Goal: Transaction & Acquisition: Book appointment/travel/reservation

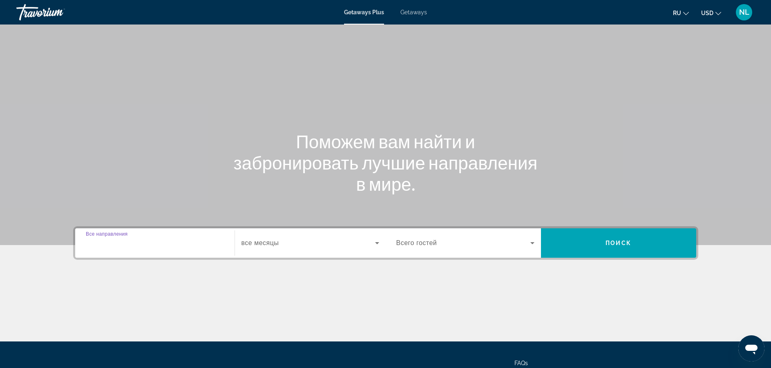
click at [165, 246] on input "Destination Все направления" at bounding box center [155, 244] width 138 height 10
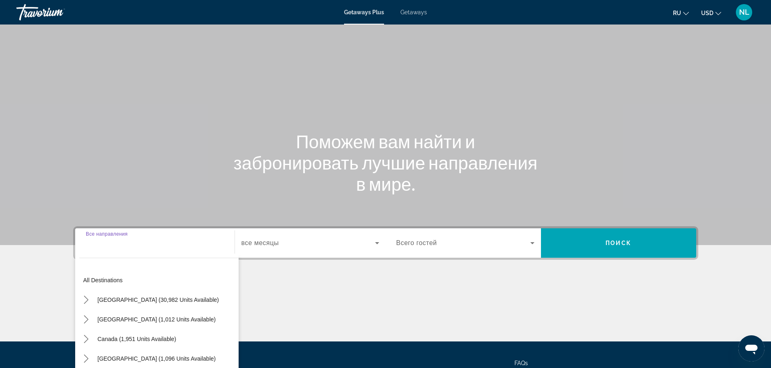
scroll to position [74, 0]
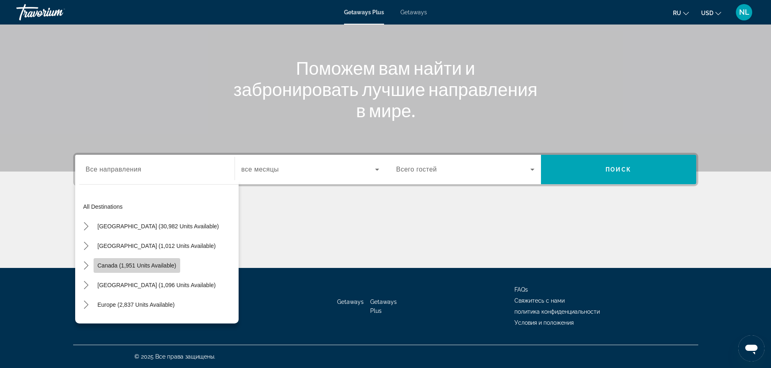
click at [121, 262] on span "Canada (1,951 units available)" at bounding box center [137, 265] width 79 height 7
type input "**********"
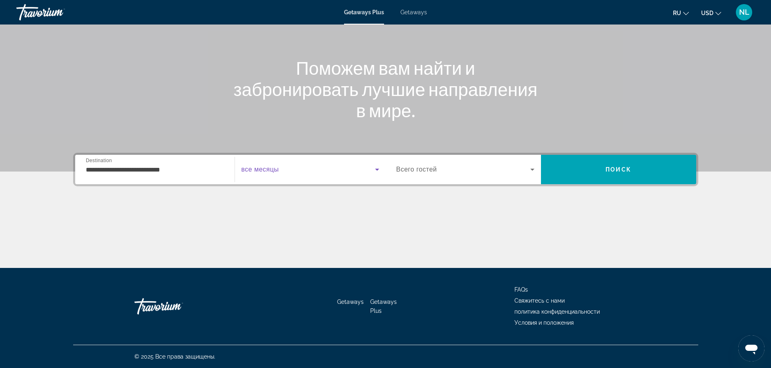
click at [320, 169] on span "Search widget" at bounding box center [308, 170] width 134 height 10
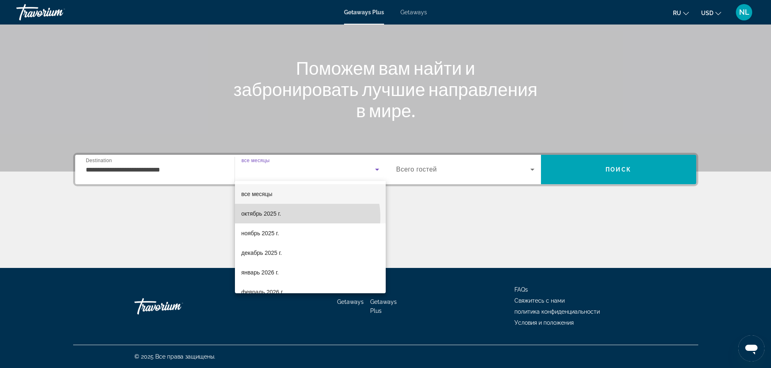
click at [299, 217] on mat-option "октябрь 2025 г." at bounding box center [310, 214] width 151 height 20
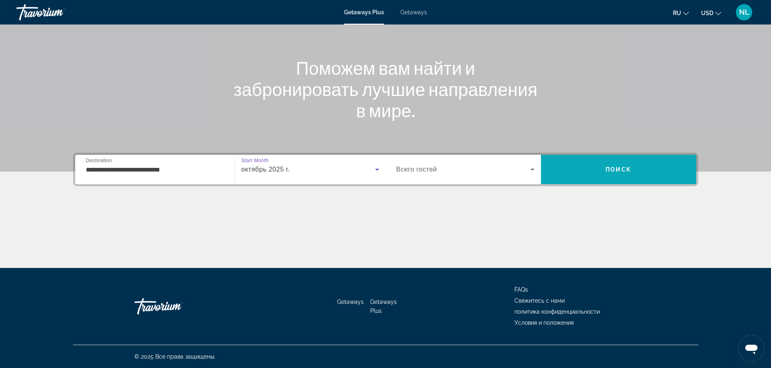
click at [585, 176] on span "Search" at bounding box center [618, 170] width 155 height 20
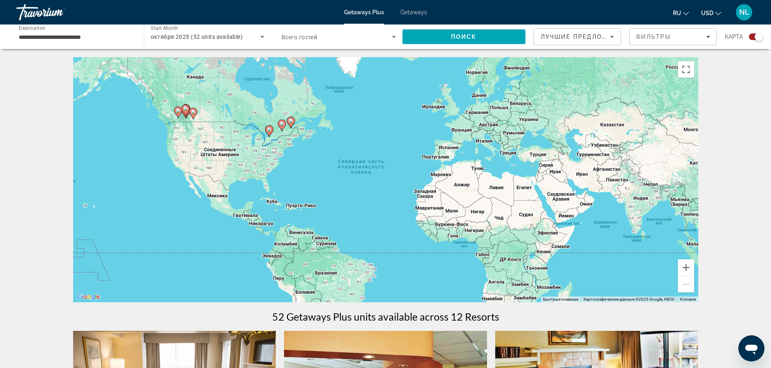
click at [270, 134] on icon "Main content" at bounding box center [268, 131] width 7 height 11
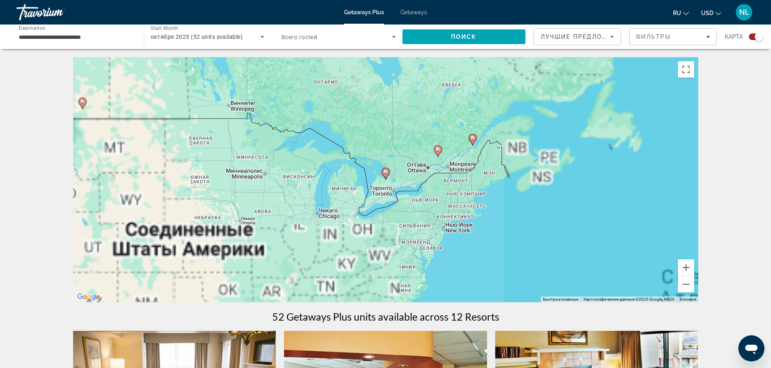
click at [387, 173] on image "Main content" at bounding box center [385, 172] width 5 height 5
type input "**********"
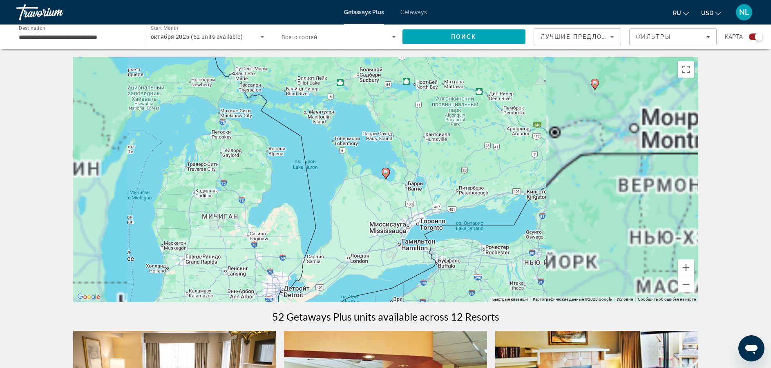
click at [401, 174] on div "Для навигации используйте клавиши со стрелками. Чтобы активировать перетаскиван…" at bounding box center [385, 179] width 625 height 245
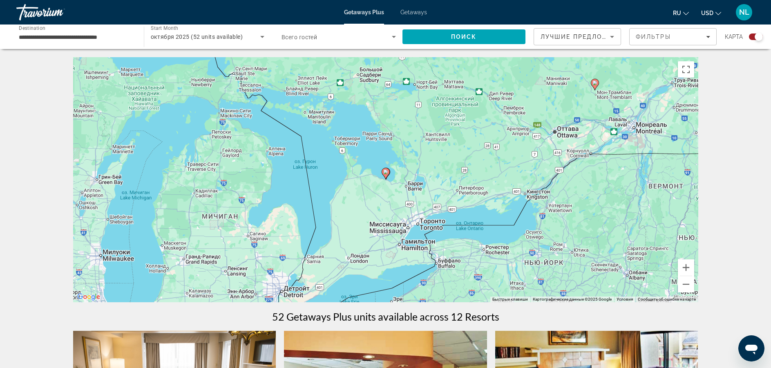
click at [744, 13] on span "NL" at bounding box center [744, 12] width 10 height 8
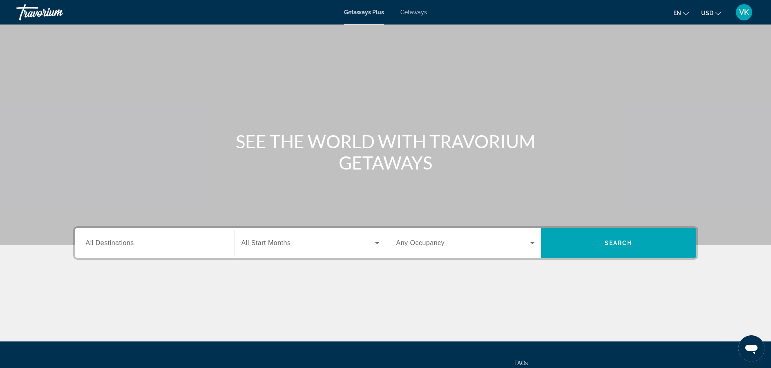
click at [188, 236] on div "Search widget" at bounding box center [155, 243] width 138 height 23
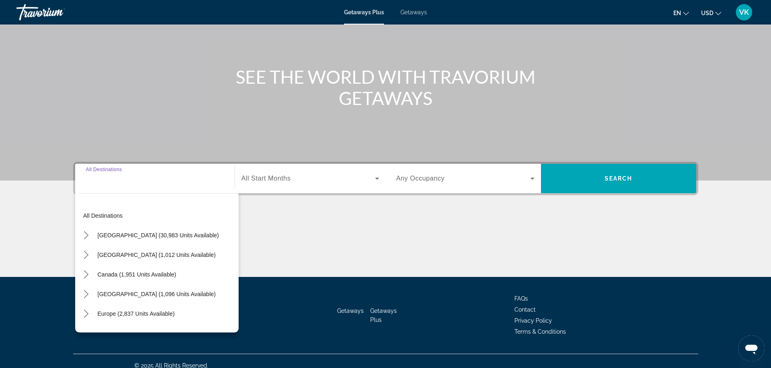
scroll to position [74, 0]
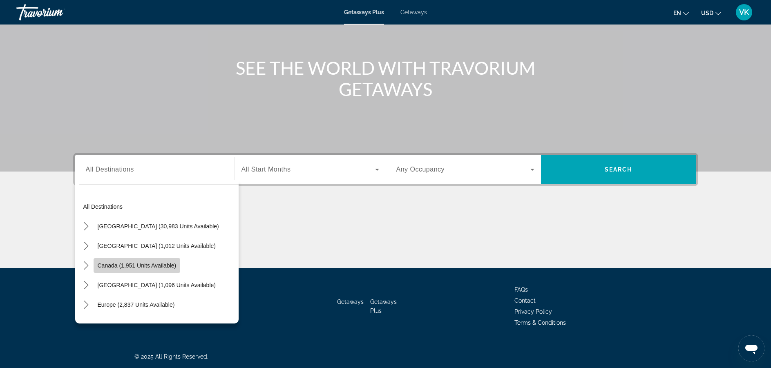
click at [105, 266] on span "Canada (1,951 units available)" at bounding box center [137, 265] width 79 height 7
type input "**********"
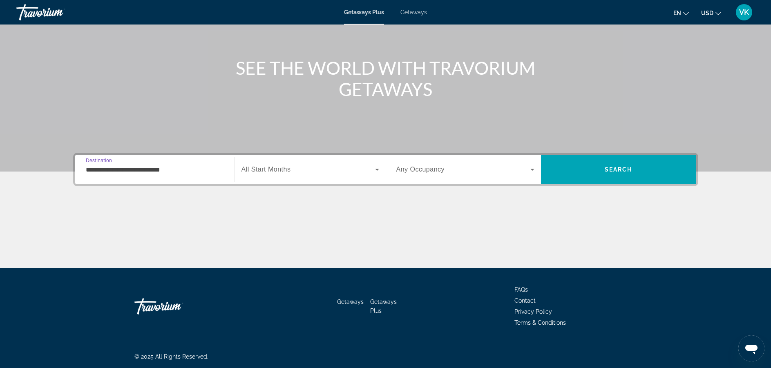
click at [281, 164] on div "Search widget" at bounding box center [310, 169] width 138 height 23
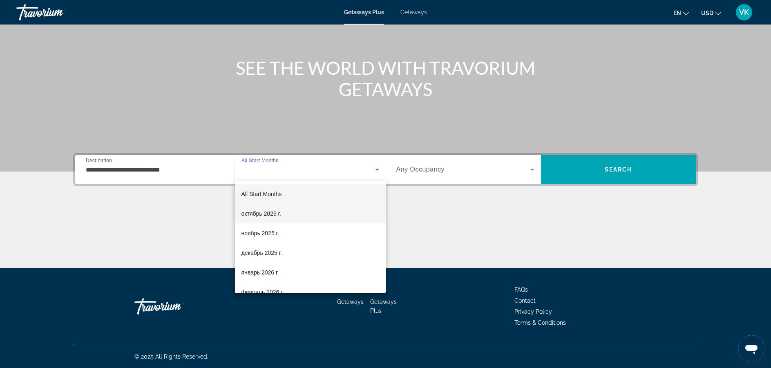
click at [261, 216] on span "октябрь 2025 г." at bounding box center [261, 214] width 40 height 10
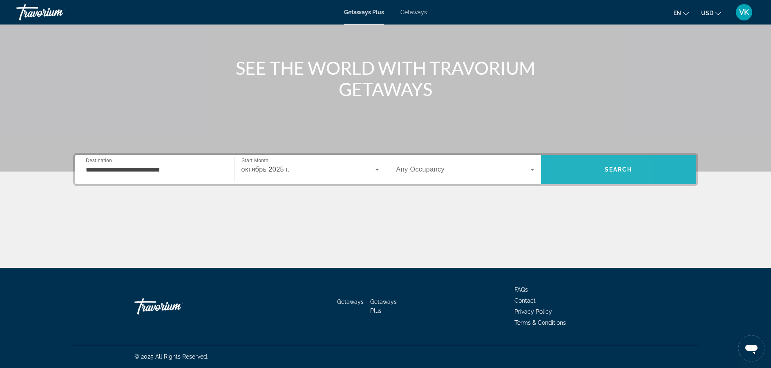
click at [571, 169] on span "Search" at bounding box center [618, 170] width 155 height 20
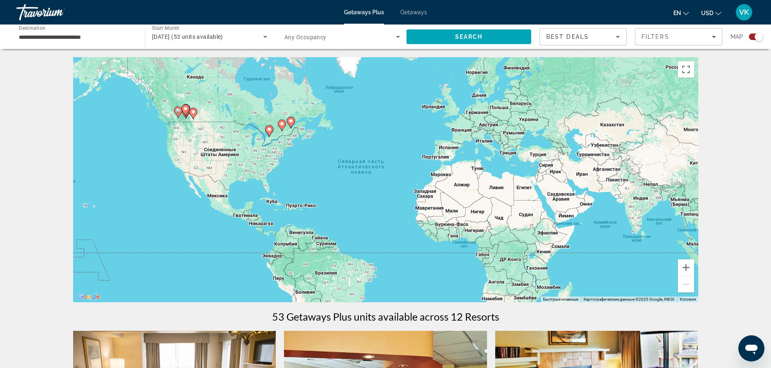
click at [270, 132] on icon "Main content" at bounding box center [268, 131] width 7 height 11
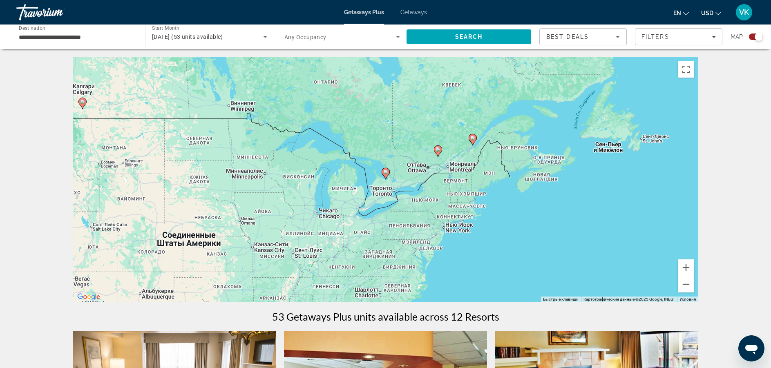
click at [386, 176] on icon "Main content" at bounding box center [385, 173] width 7 height 11
type input "**********"
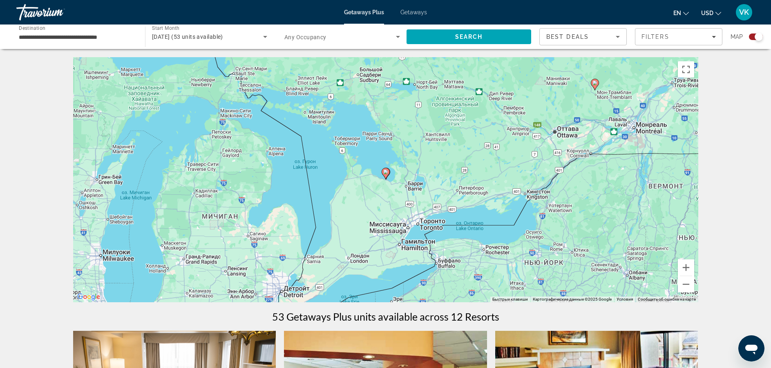
click at [385, 176] on icon "Main content" at bounding box center [385, 173] width 7 height 11
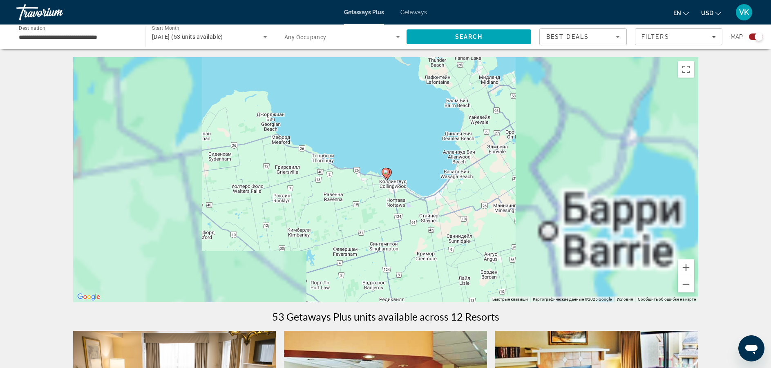
click at [385, 176] on icon "Main content" at bounding box center [385, 173] width 7 height 11
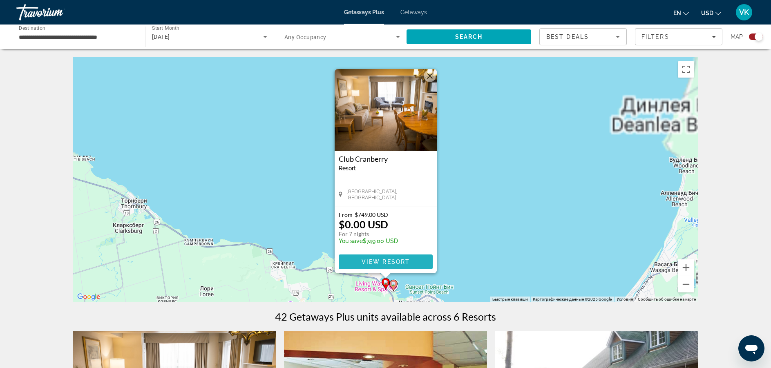
click at [408, 257] on span "Main content" at bounding box center [386, 262] width 94 height 20
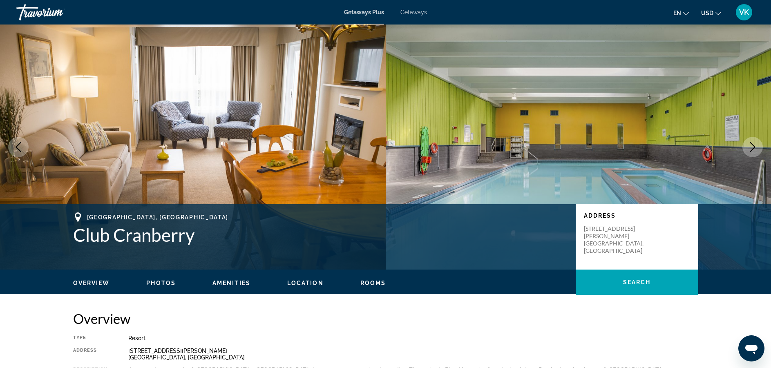
click at [753, 151] on icon "Next image" at bounding box center [753, 147] width 10 height 10
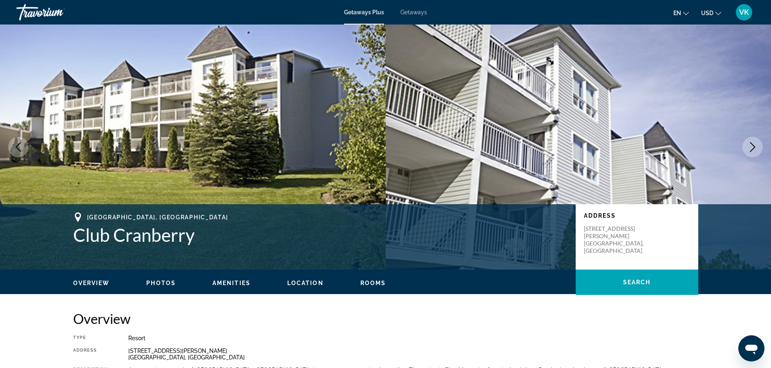
click at [659, 334] on div "Overview Type Resort All-Inclusive No All-Inclusive Address [STREET_ADDRESS][PE…" at bounding box center [385, 354] width 625 height 86
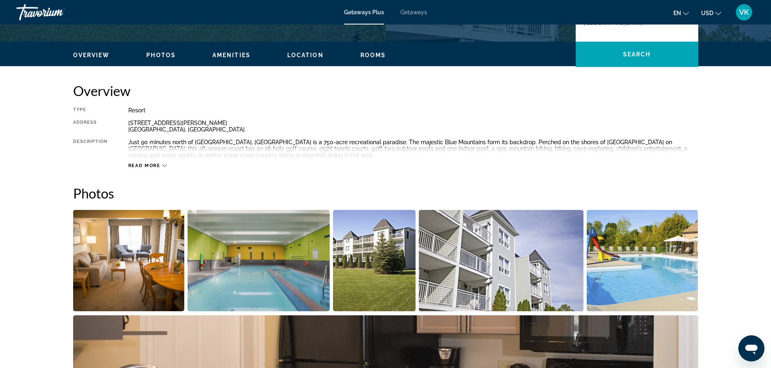
scroll to position [229, 0]
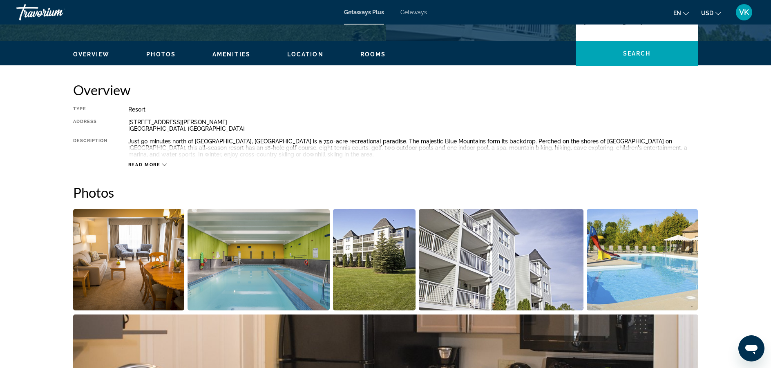
click at [160, 163] on div "Read more" at bounding box center [147, 164] width 39 height 5
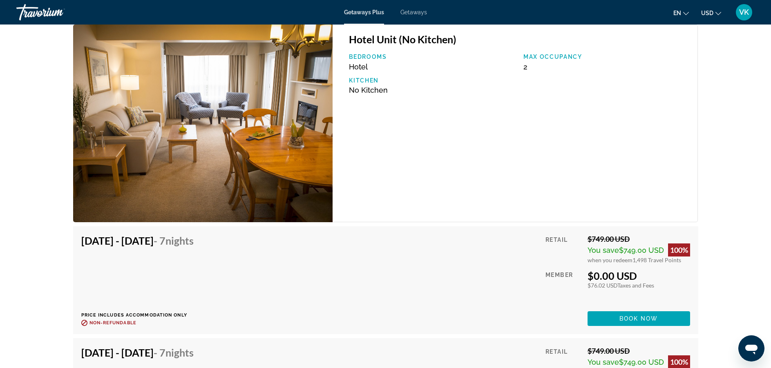
scroll to position [1614, 0]
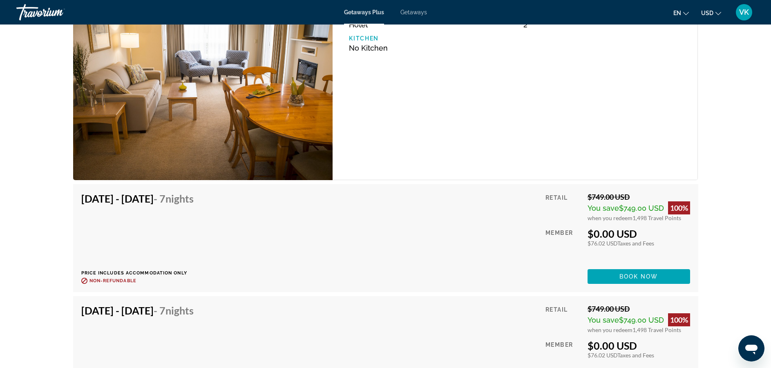
click at [409, 11] on span "Getaways" at bounding box center [413, 12] width 27 height 7
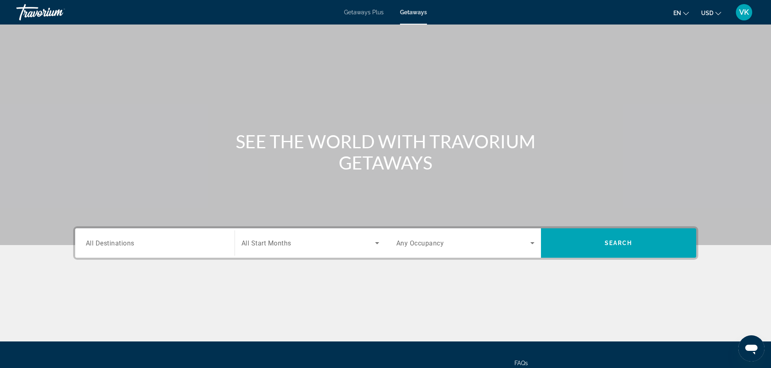
click at [107, 245] on span "All Destinations" at bounding box center [110, 243] width 49 height 8
click at [107, 245] on input "Destination All Destinations" at bounding box center [155, 244] width 138 height 10
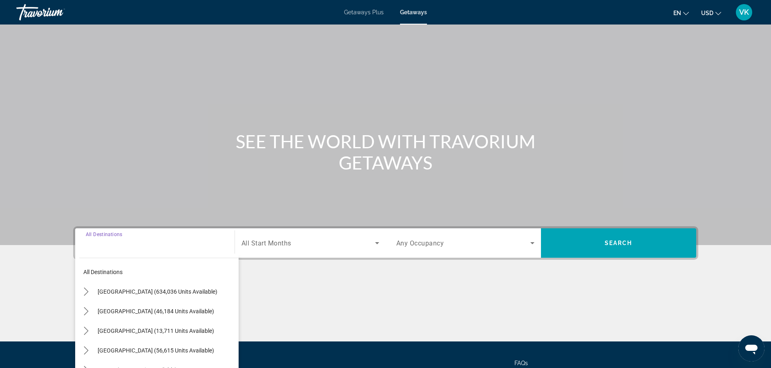
scroll to position [74, 0]
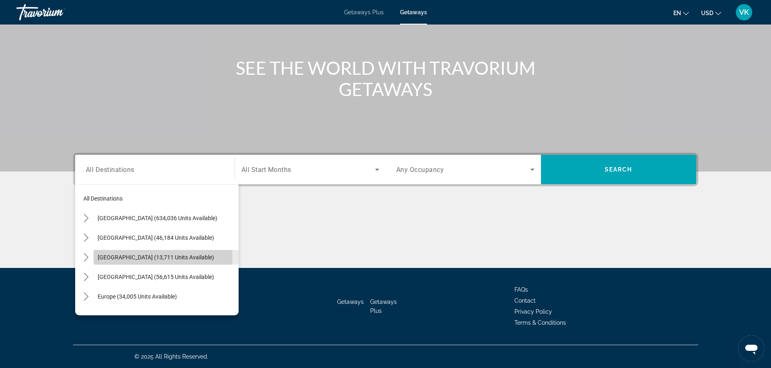
click at [156, 257] on span "[GEOGRAPHIC_DATA] (13,711 units available)" at bounding box center [156, 257] width 116 height 7
type input "**********"
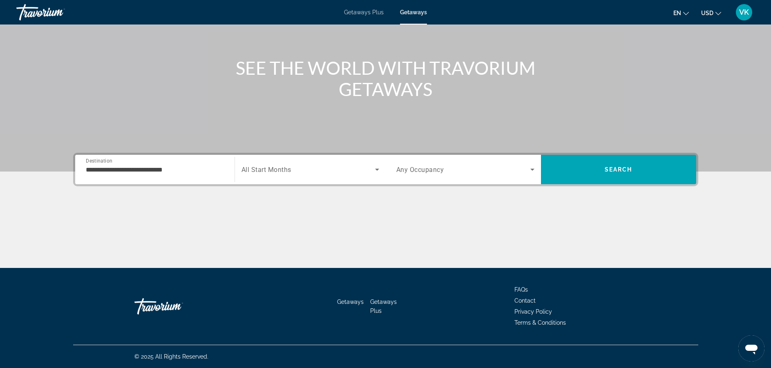
click at [297, 174] on div "Search widget" at bounding box center [310, 169] width 138 height 23
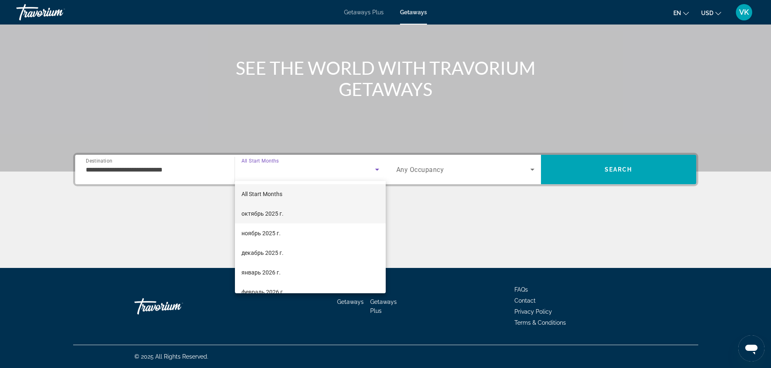
click at [304, 212] on mat-option "октябрь 2025 г." at bounding box center [310, 214] width 151 height 20
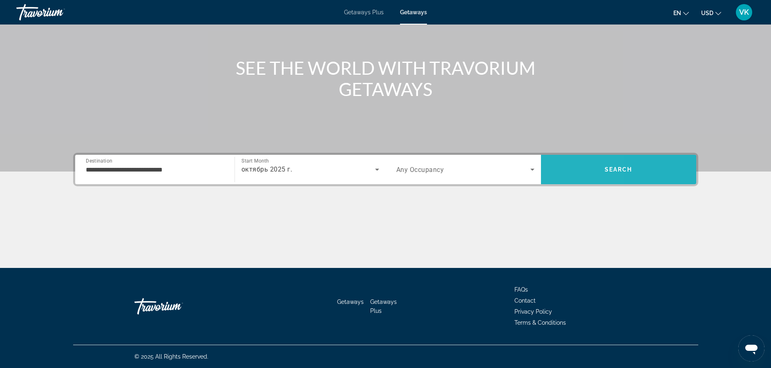
click at [556, 173] on span "Search" at bounding box center [618, 170] width 155 height 20
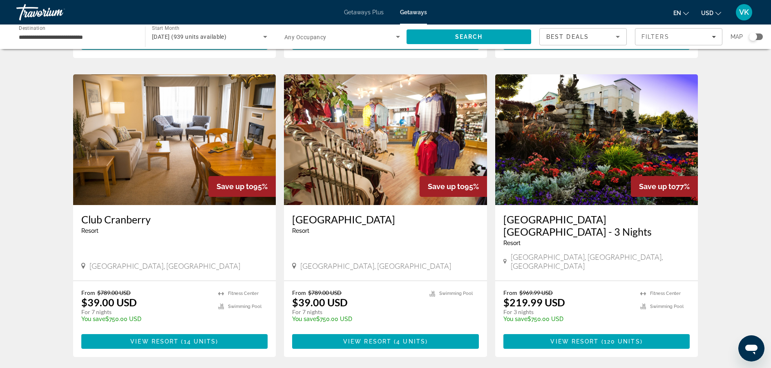
scroll to position [572, 0]
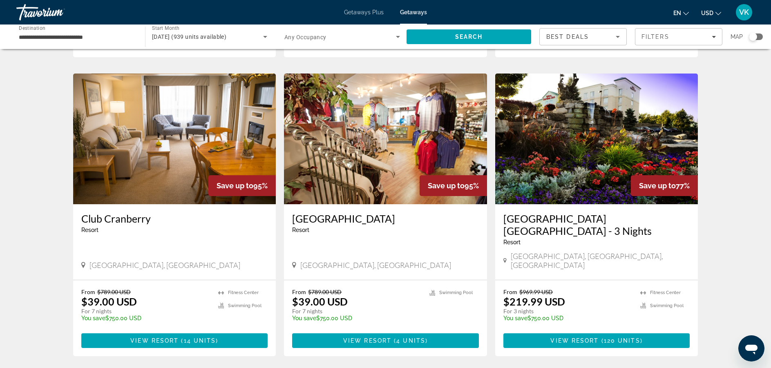
click at [199, 150] on img "Main content" at bounding box center [174, 139] width 203 height 131
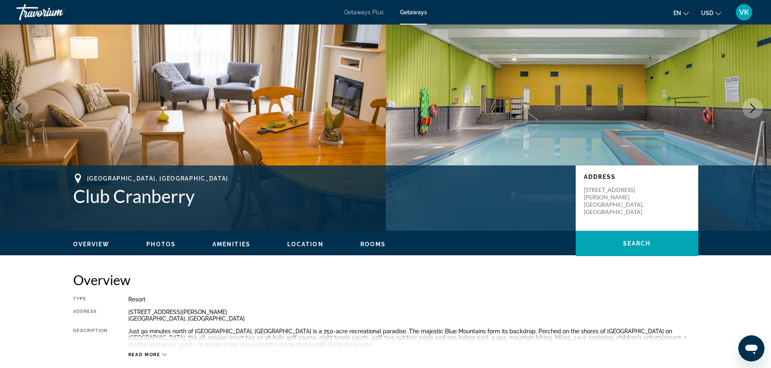
scroll to position [37, 0]
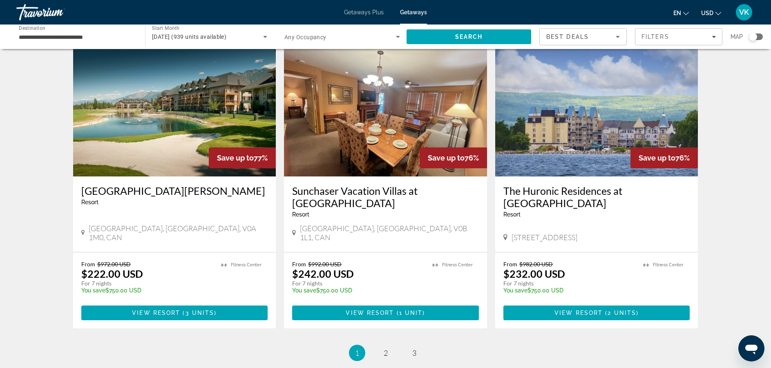
scroll to position [915, 0]
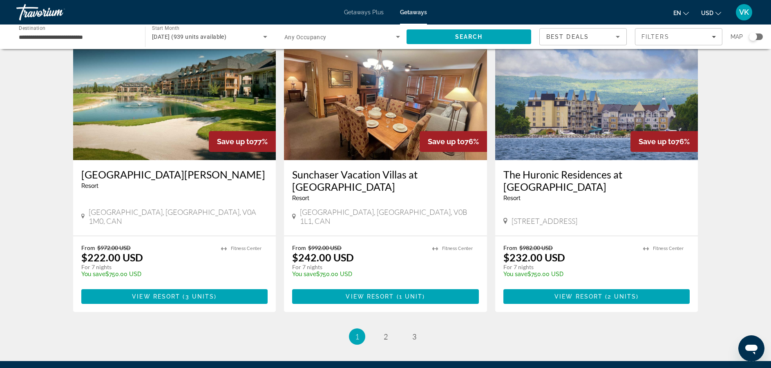
click at [531, 82] on img "Main content" at bounding box center [596, 94] width 203 height 131
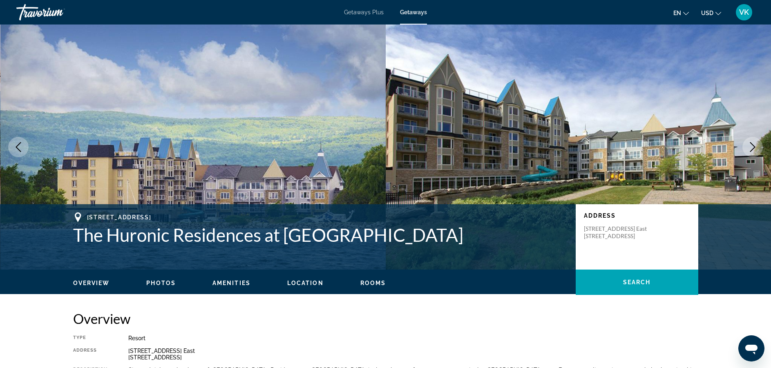
click at [746, 148] on button "Next image" at bounding box center [752, 147] width 20 height 20
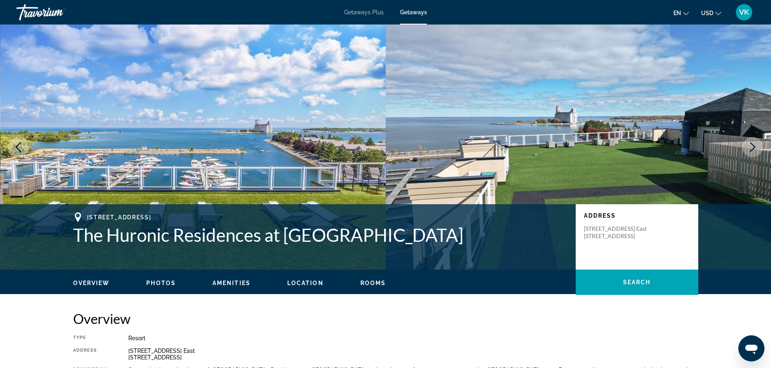
click at [364, 10] on span "Getaways Plus" at bounding box center [364, 12] width 40 height 7
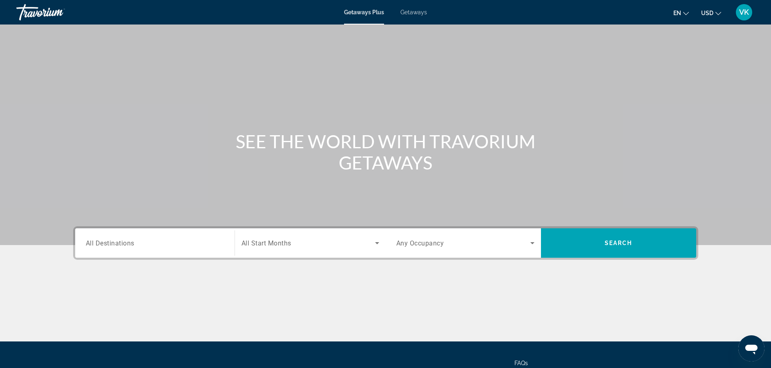
click at [413, 12] on span "Getaways" at bounding box center [413, 12] width 27 height 7
click at [129, 241] on span "All Destinations" at bounding box center [110, 243] width 49 height 8
click at [129, 241] on input "Destination All Destinations" at bounding box center [155, 244] width 138 height 10
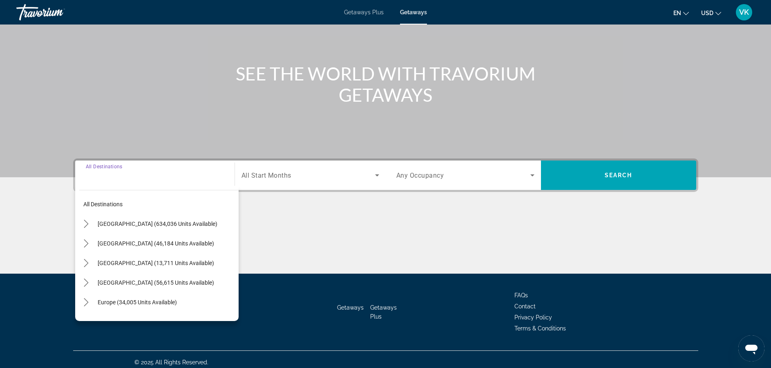
scroll to position [74, 0]
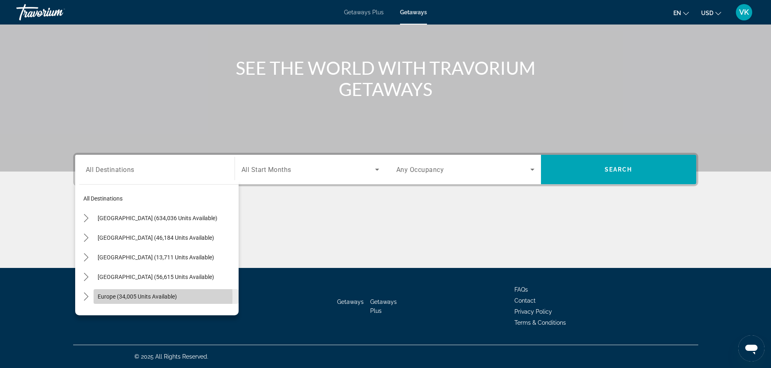
click at [103, 297] on span "Europe (34,005 units available)" at bounding box center [137, 296] width 79 height 7
type input "**********"
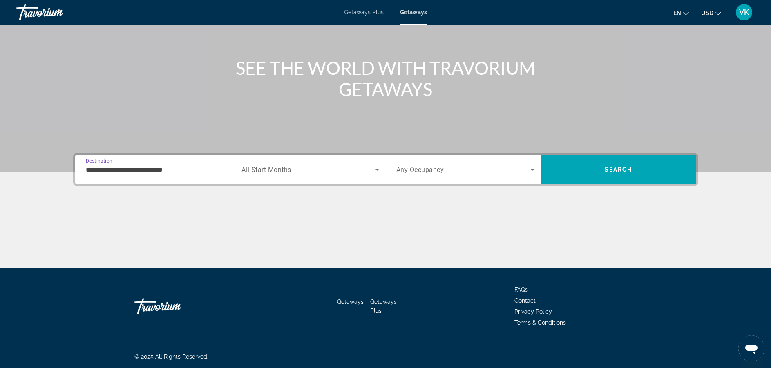
click at [287, 167] on span "All Start Months" at bounding box center [266, 170] width 50 height 8
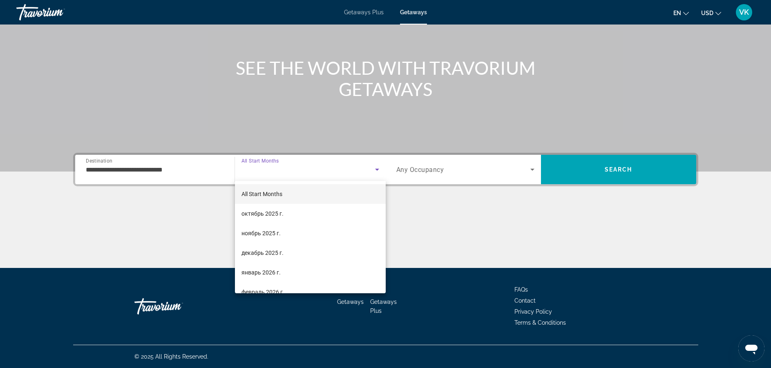
click at [416, 170] on div at bounding box center [385, 184] width 771 height 368
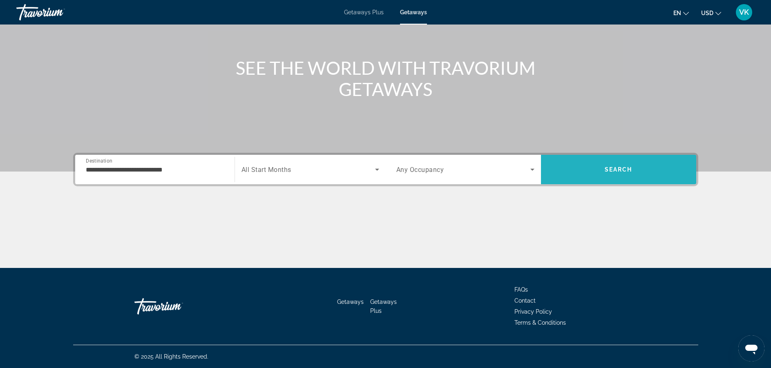
click at [588, 169] on span "Search" at bounding box center [618, 170] width 155 height 20
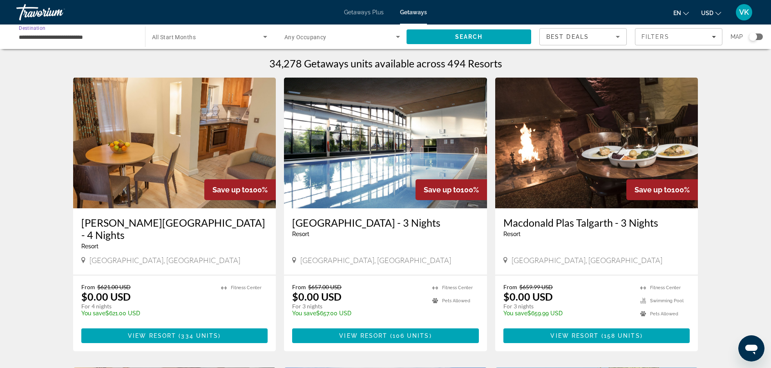
click at [91, 32] on input "**********" at bounding box center [77, 37] width 116 height 10
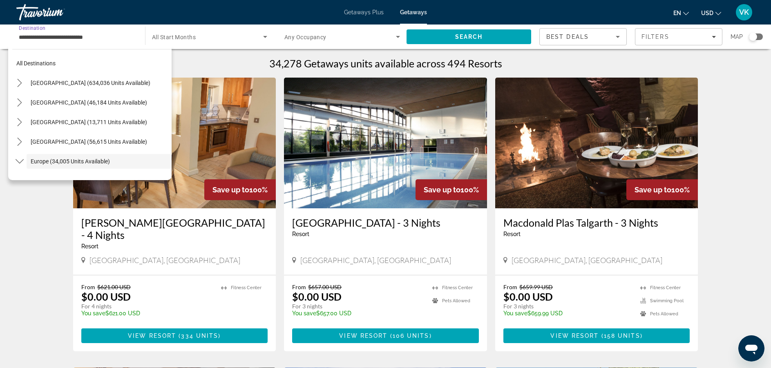
scroll to position [49, 0]
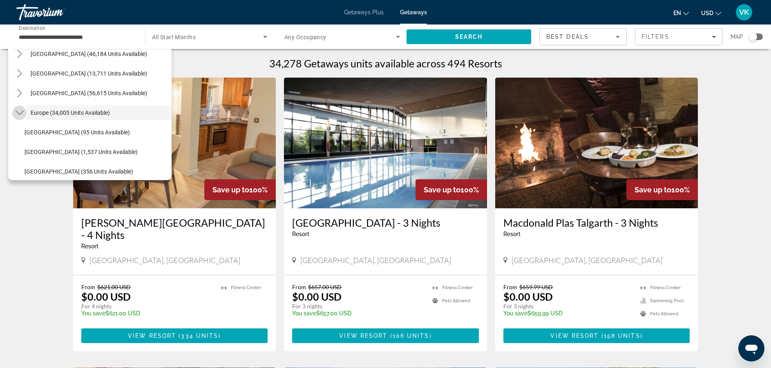
click at [20, 113] on icon "Toggle Europe (34,005 units available) submenu" at bounding box center [20, 113] width 8 height 8
click at [168, 176] on div "All destinations [GEOGRAPHIC_DATA] (634,036 units available) [GEOGRAPHIC_DATA] …" at bounding box center [89, 112] width 163 height 135
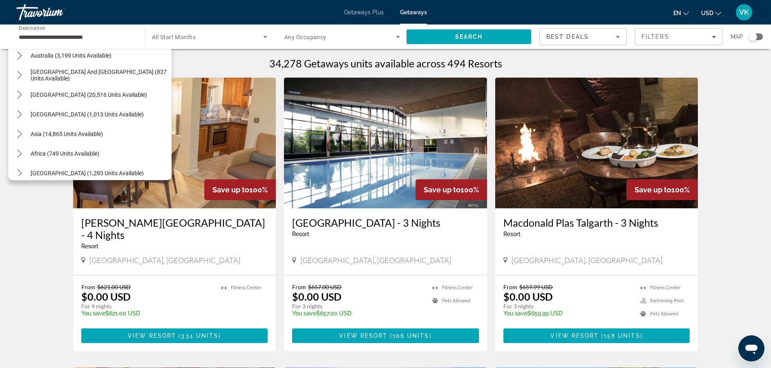
scroll to position [130, 0]
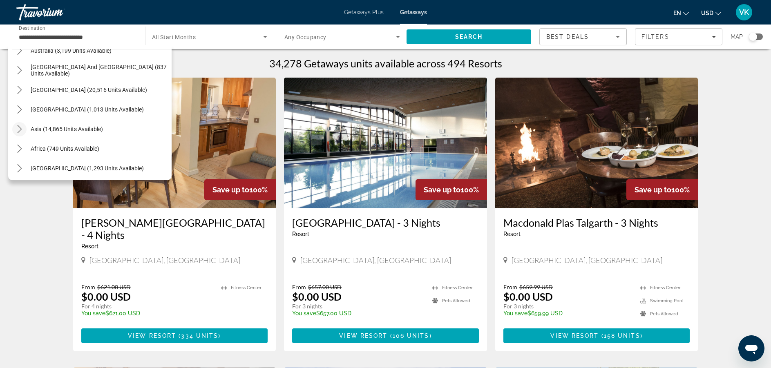
click at [20, 130] on icon "Toggle Asia (14,865 units available) submenu" at bounding box center [20, 129] width 8 height 8
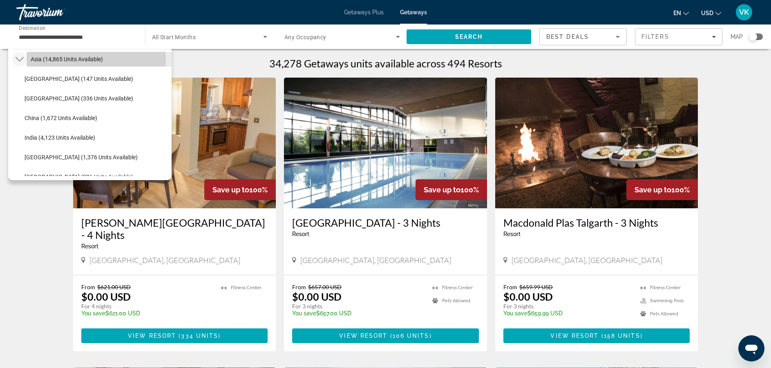
click at [90, 61] on span "Asia (14,865 units available)" at bounding box center [67, 59] width 72 height 7
type input "**********"
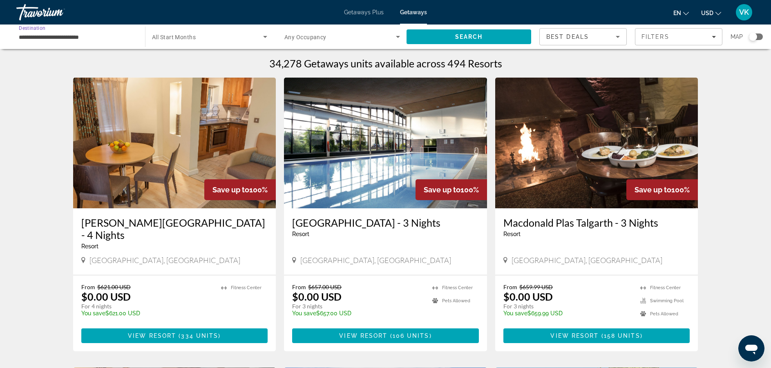
click at [185, 36] on span "All Start Months" at bounding box center [174, 37] width 44 height 7
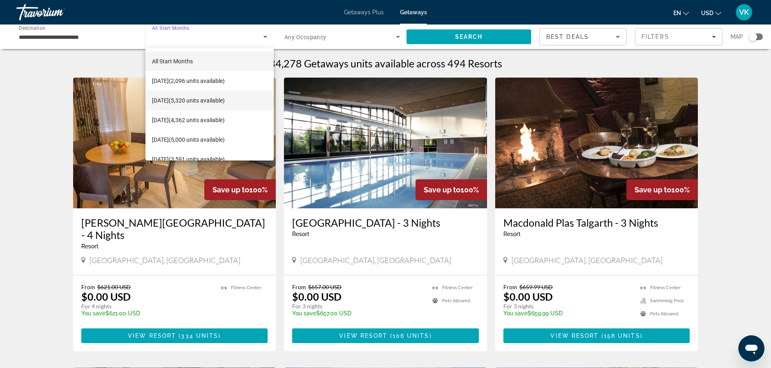
click at [181, 99] on span "[DATE] (5,320 units available)" at bounding box center [188, 101] width 73 height 10
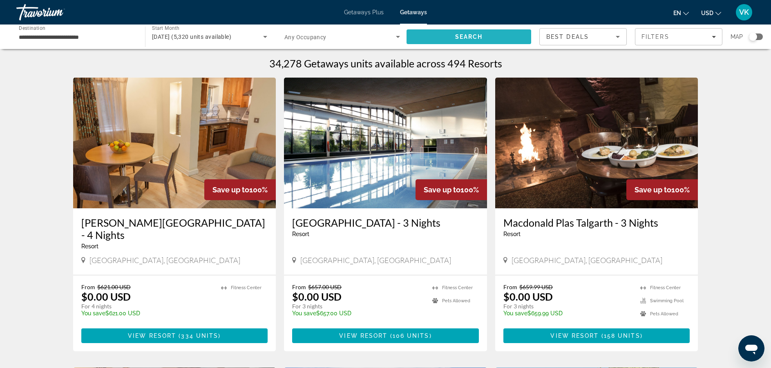
click at [429, 40] on span "Search" at bounding box center [469, 37] width 125 height 20
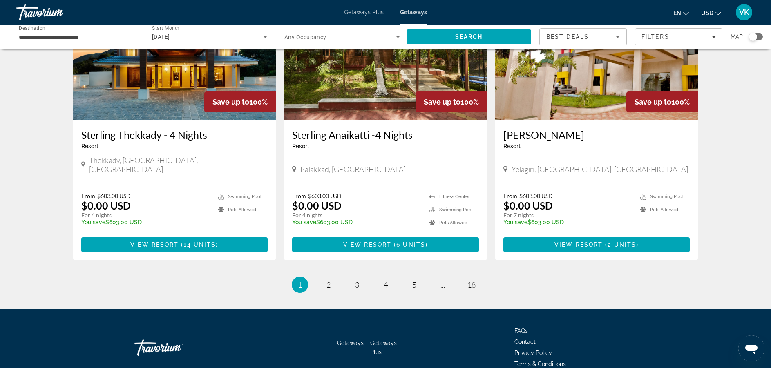
scroll to position [954, 0]
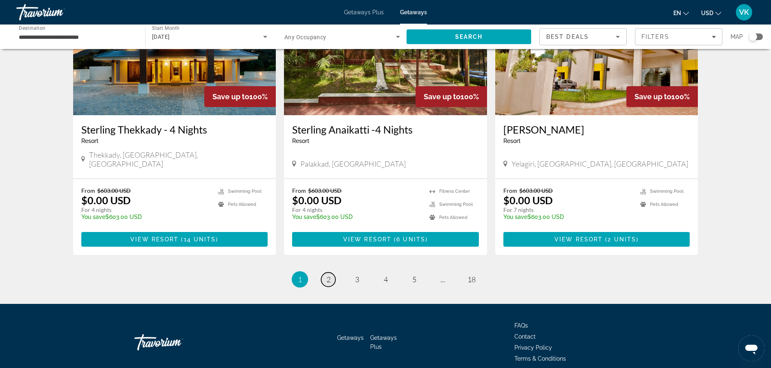
click at [328, 275] on span "2" at bounding box center [328, 279] width 4 height 9
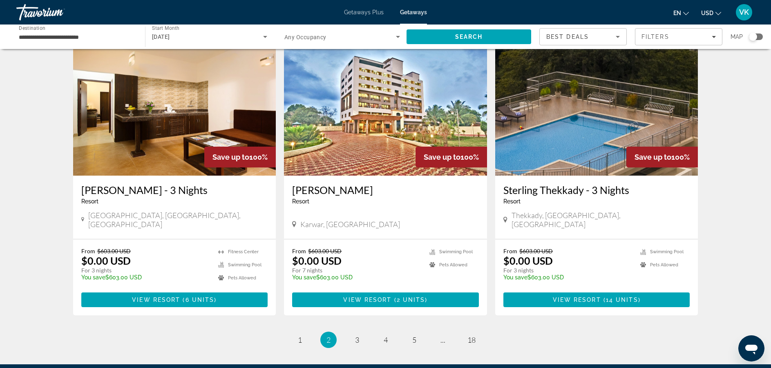
scroll to position [915, 0]
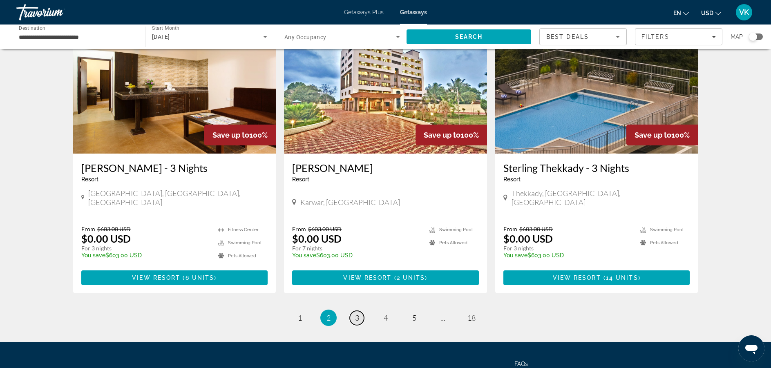
click at [357, 313] on span "3" at bounding box center [357, 317] width 4 height 9
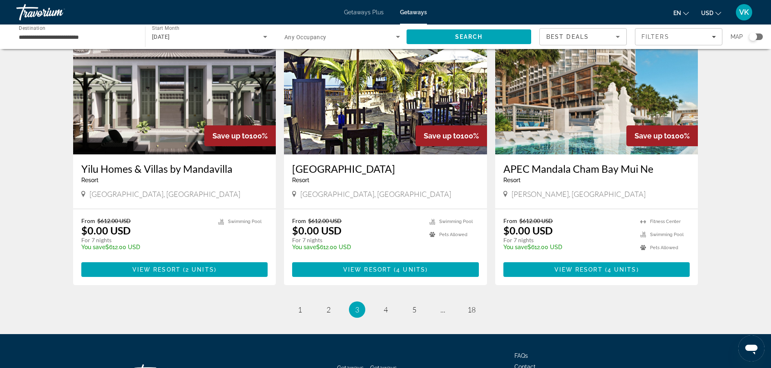
scroll to position [932, 0]
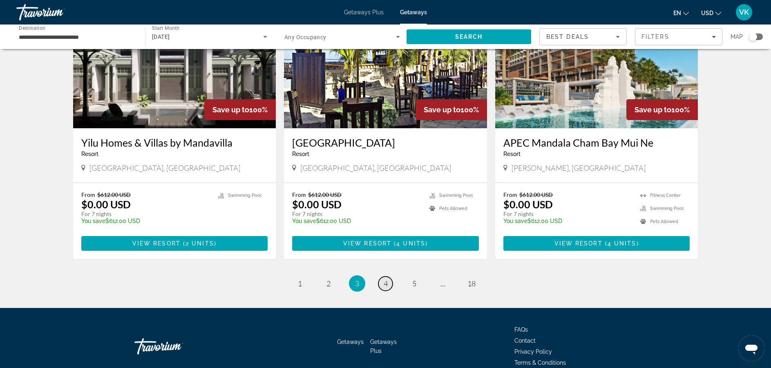
click at [386, 279] on span "4" at bounding box center [386, 283] width 4 height 9
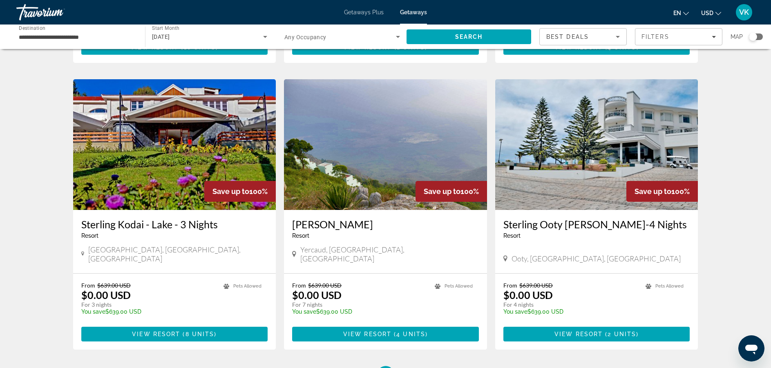
scroll to position [866, 0]
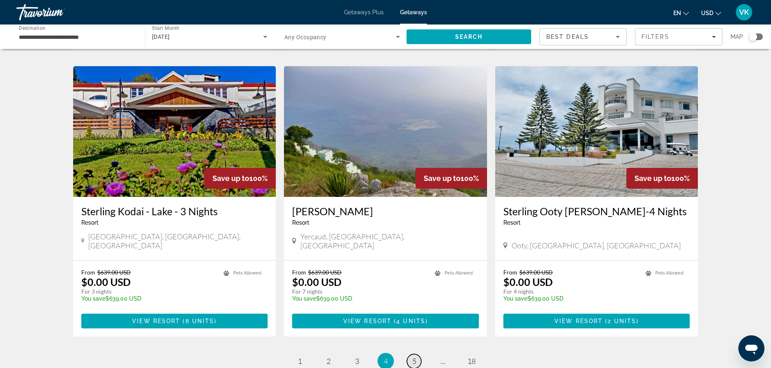
click at [413, 357] on span "5" at bounding box center [414, 361] width 4 height 9
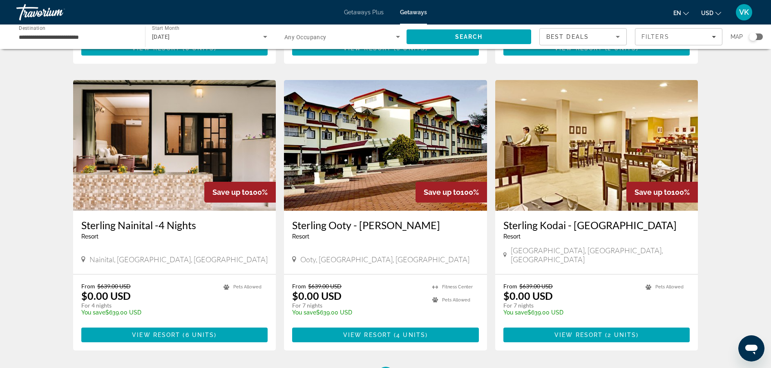
scroll to position [898, 0]
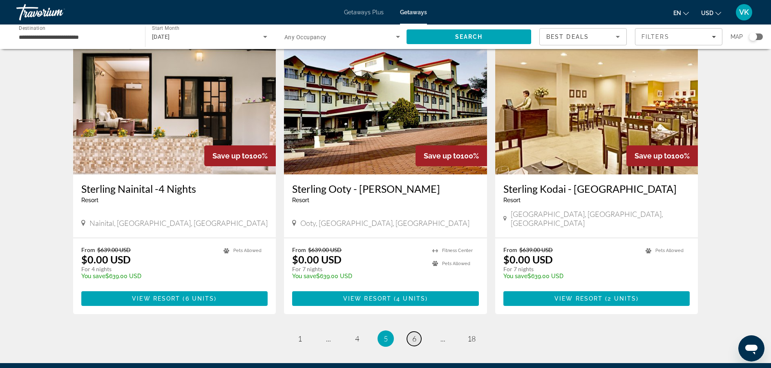
click at [416, 334] on span "6" at bounding box center [414, 338] width 4 height 9
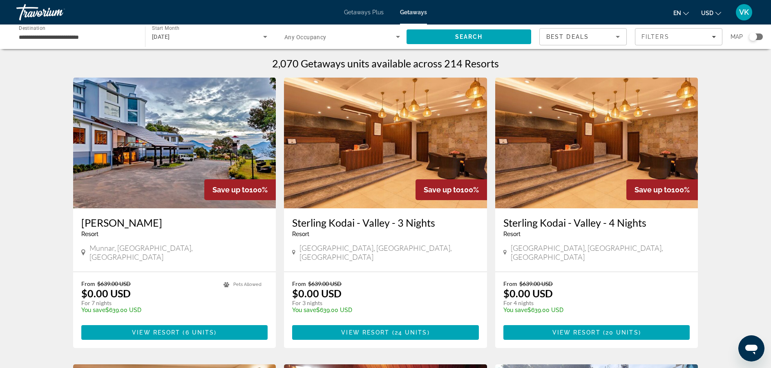
click at [755, 38] on div "Search widget" at bounding box center [753, 37] width 8 height 8
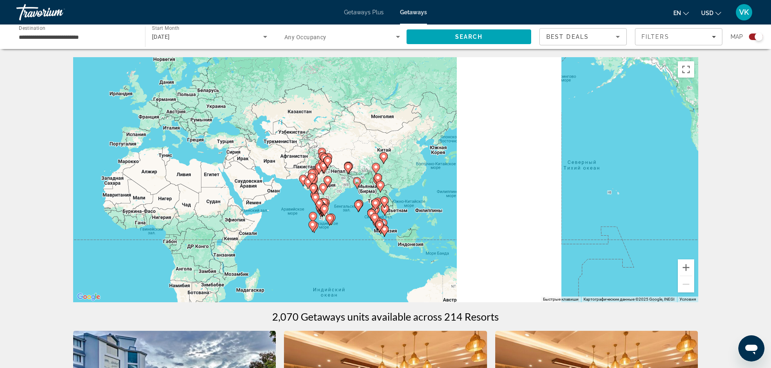
drag, startPoint x: 581, startPoint y: 196, endPoint x: 251, endPoint y: 188, distance: 329.8
click at [251, 188] on div "Чтобы активировать перетаскивание с помощью клавиатуры, нажмите Alt + Ввод. Пос…" at bounding box center [385, 179] width 625 height 245
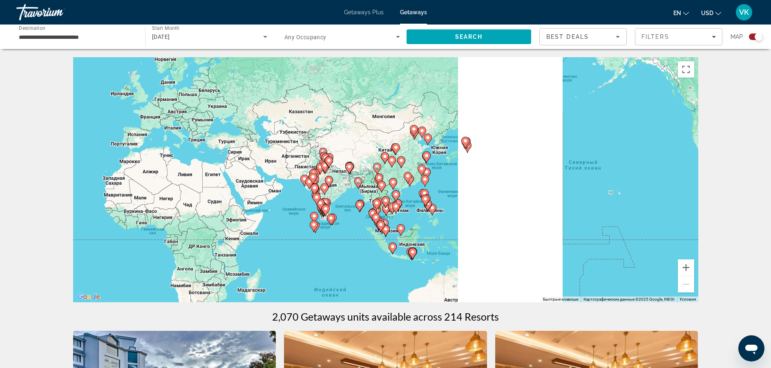
click at [324, 232] on div "Чтобы активировать перетаскивание с помощью клавиатуры, нажмите Alt + Ввод. Пос…" at bounding box center [385, 179] width 625 height 245
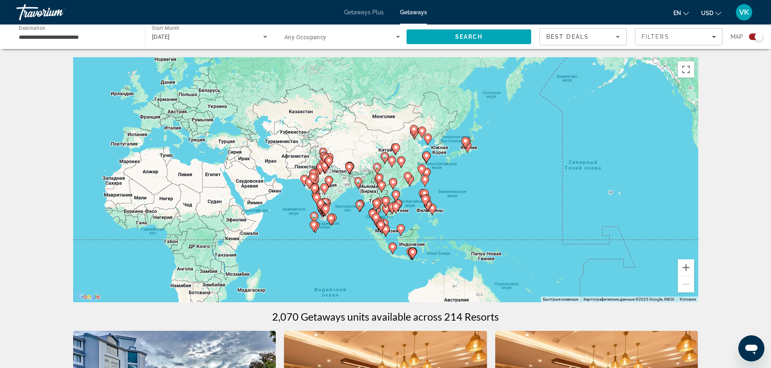
click at [338, 217] on div "Чтобы активировать перетаскивание с помощью клавиатуры, нажмите Alt + Ввод. Пос…" at bounding box center [385, 179] width 625 height 245
click at [397, 207] on image "Main content" at bounding box center [395, 206] width 5 height 5
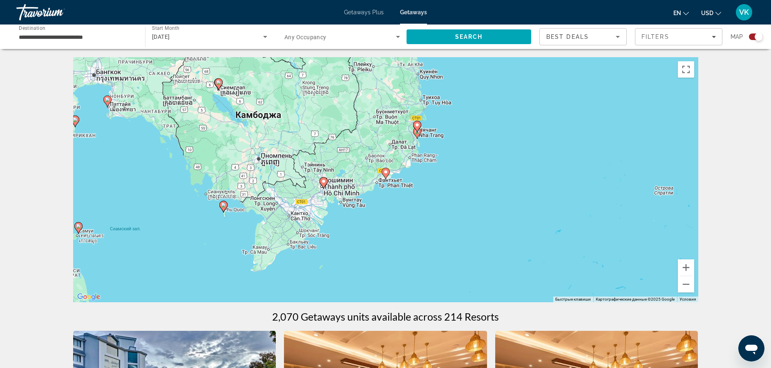
click at [689, 282] on button "Уменьшить" at bounding box center [686, 284] width 16 height 16
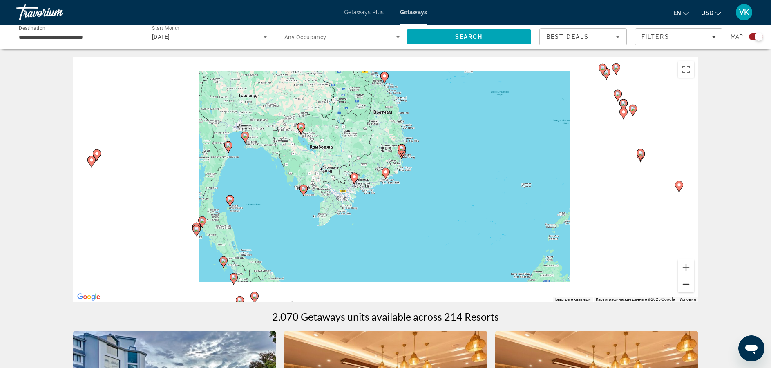
click at [689, 282] on button "Уменьшить" at bounding box center [686, 284] width 16 height 16
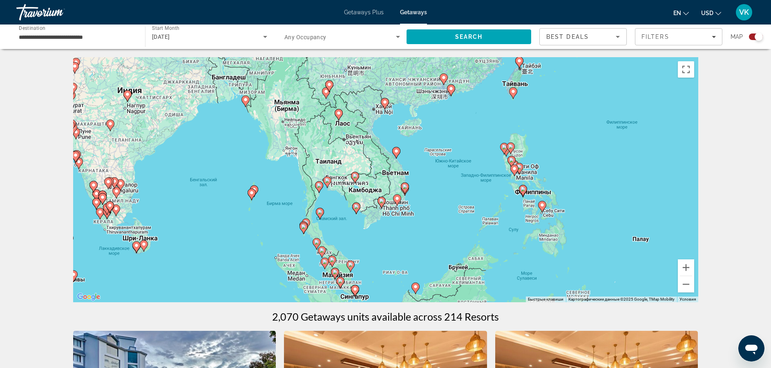
drag, startPoint x: 437, startPoint y: 134, endPoint x: 451, endPoint y: 157, distance: 27.1
click at [451, 157] on div "Чтобы активировать перетаскивание с помощью клавиатуры, нажмите Alt + Ввод. Пос…" at bounding box center [385, 179] width 625 height 245
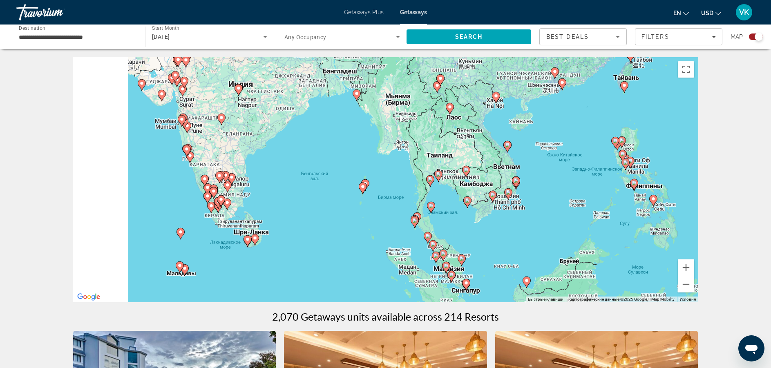
drag, startPoint x: 170, startPoint y: 209, endPoint x: 281, endPoint y: 212, distance: 111.2
click at [281, 212] on div "Чтобы активировать перетаскивание с помощью клавиатуры, нажмите Alt + Ввод. Пос…" at bounding box center [385, 179] width 625 height 245
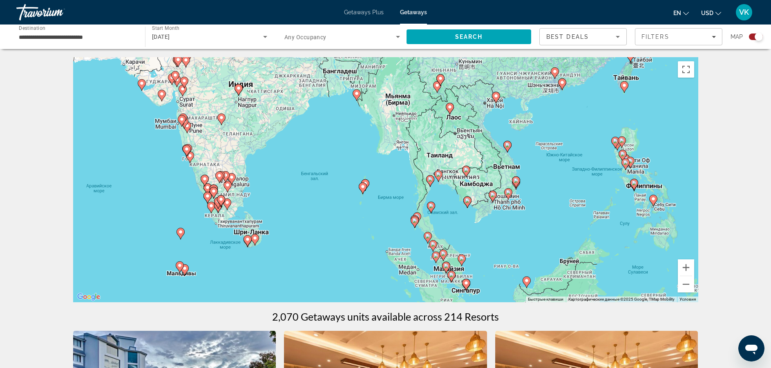
click at [183, 271] on gmp-advanced-marker "Main content" at bounding box center [180, 267] width 8 height 12
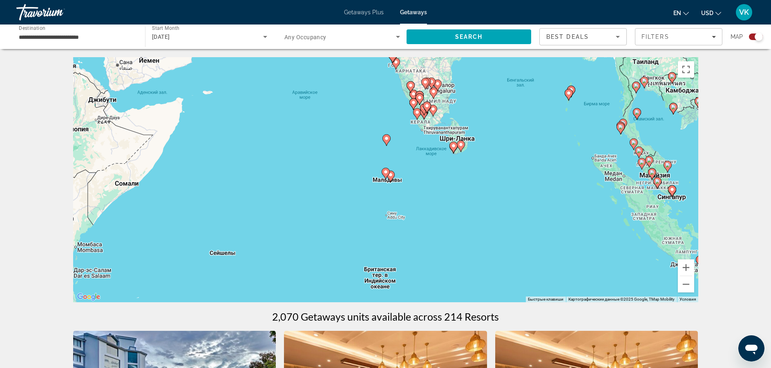
click at [390, 174] on image "Main content" at bounding box center [390, 174] width 5 height 5
type input "**********"
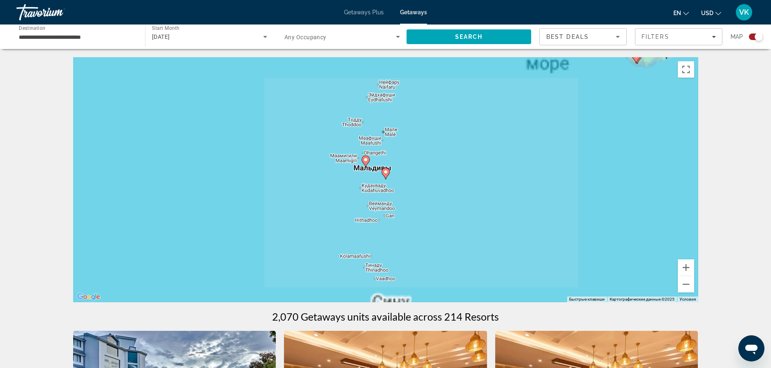
click at [385, 174] on image "Main content" at bounding box center [385, 172] width 5 height 5
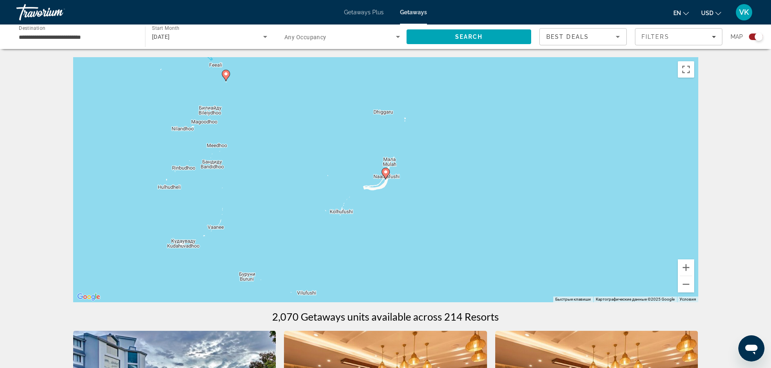
click at [223, 73] on icon "Main content" at bounding box center [225, 75] width 7 height 11
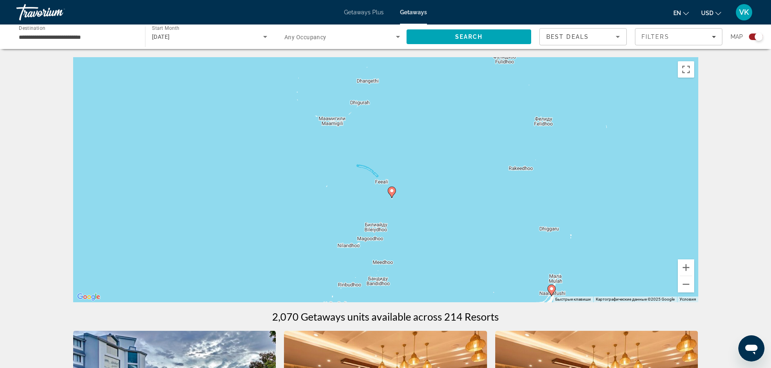
drag, startPoint x: 374, startPoint y: 213, endPoint x: 379, endPoint y: 232, distance: 19.0
click at [379, 232] on div "Чтобы активировать перетаскивание с помощью клавиатуры, нажмите Alt + Ввод. Пос…" at bounding box center [385, 179] width 625 height 245
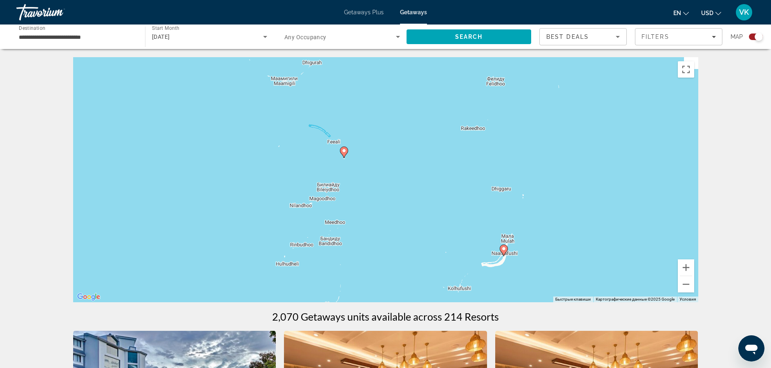
drag, startPoint x: 379, startPoint y: 232, endPoint x: 333, endPoint y: 197, distance: 57.8
click at [333, 197] on div "Чтобы активировать перетаскивание с помощью клавиатуры, нажмите Alt + Ввод. Пос…" at bounding box center [385, 179] width 625 height 245
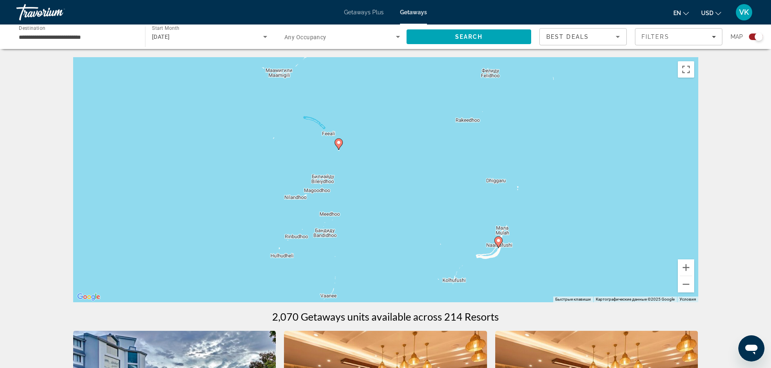
drag, startPoint x: 333, startPoint y: 197, endPoint x: 324, endPoint y: 186, distance: 14.0
click at [324, 186] on div "Чтобы активировать перетаскивание с помощью клавиатуры, нажмите Alt + Ввод. Пос…" at bounding box center [385, 179] width 625 height 245
click at [337, 143] on image "Main content" at bounding box center [337, 142] width 5 height 5
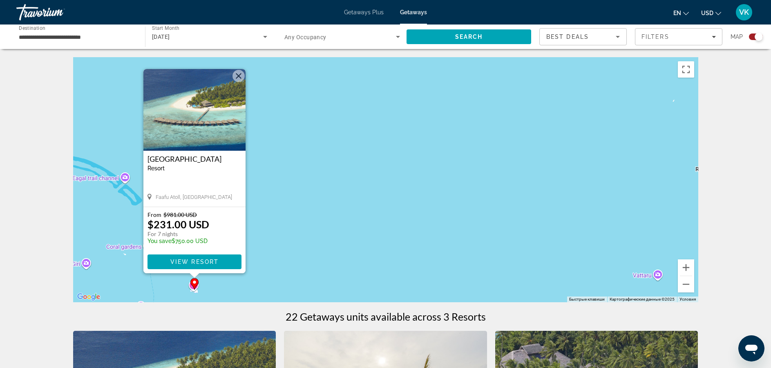
click at [366, 13] on span "Getaways Plus" at bounding box center [364, 12] width 40 height 7
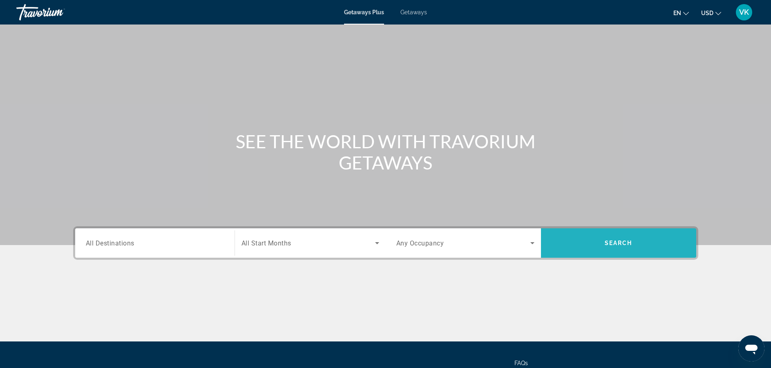
click at [580, 241] on span "Search" at bounding box center [618, 243] width 155 height 20
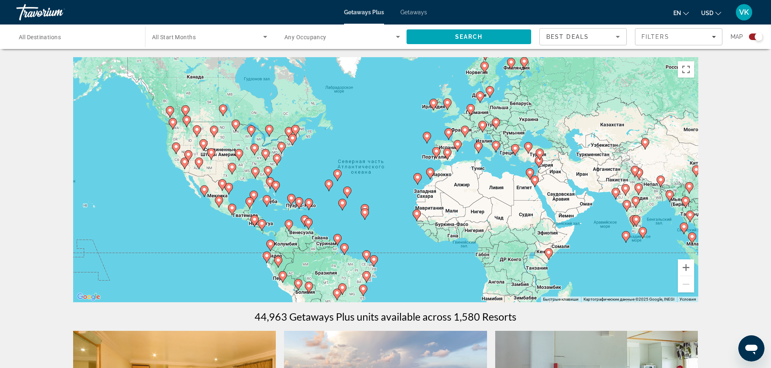
click at [621, 237] on div "Чтобы активировать перетаскивание с помощью клавиатуры, нажмите Alt + Ввод. Пос…" at bounding box center [385, 179] width 625 height 245
click at [624, 237] on image "Main content" at bounding box center [625, 235] width 5 height 5
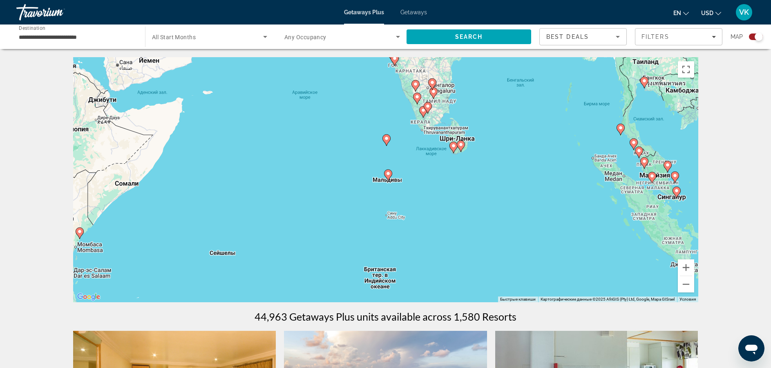
click at [390, 175] on image "Main content" at bounding box center [388, 173] width 5 height 5
type input "**********"
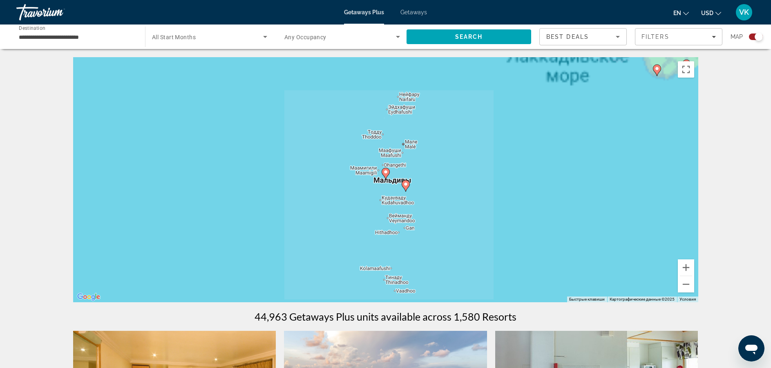
click at [405, 188] on icon "Main content" at bounding box center [405, 186] width 7 height 11
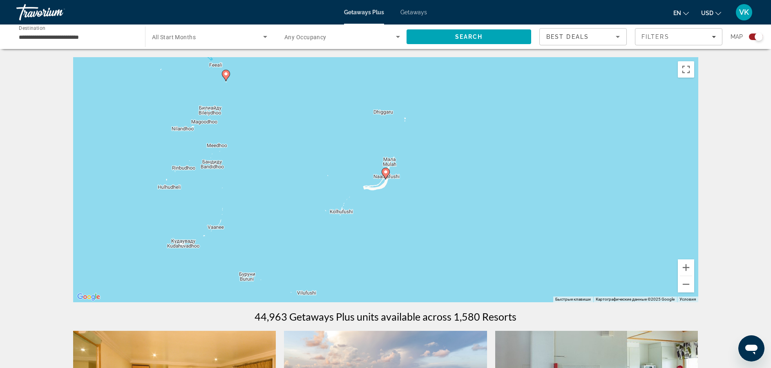
click at [384, 171] on image "Main content" at bounding box center [385, 172] width 5 height 5
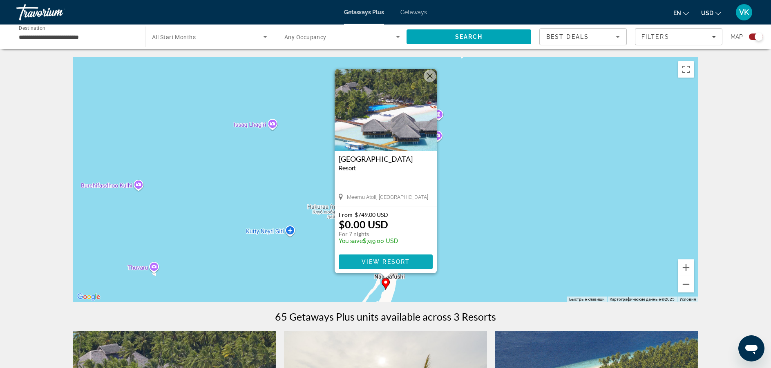
click at [390, 261] on span "View Resort" at bounding box center [385, 262] width 48 height 7
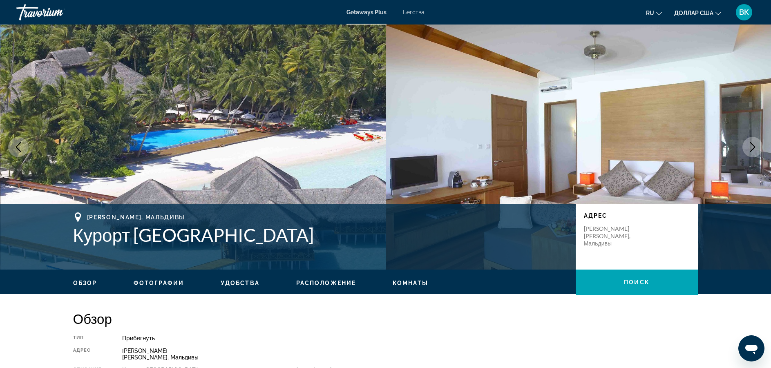
drag, startPoint x: 303, startPoint y: 245, endPoint x: 152, endPoint y: 236, distance: 151.0
click at [152, 236] on font "Курорт [GEOGRAPHIC_DATA]" at bounding box center [193, 234] width 241 height 21
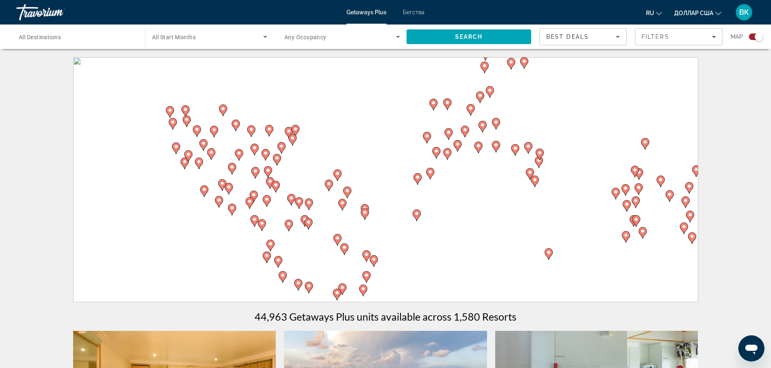
click at [392, 170] on div "Чтобы активировать перетаскивание с помощью клавиатуры, нажмите Alt + Ввод. Пос…" at bounding box center [385, 179] width 625 height 245
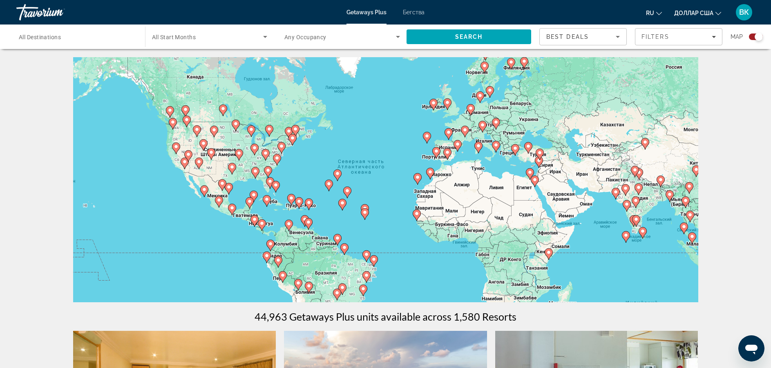
click at [360, 184] on div "Чтобы активировать перетаскивание с помощью клавиатуры, нажмите Alt + Ввод. Пос…" at bounding box center [385, 179] width 625 height 245
click at [361, 216] on gmp-advanced-marker "Основное содержание" at bounding box center [365, 214] width 8 height 12
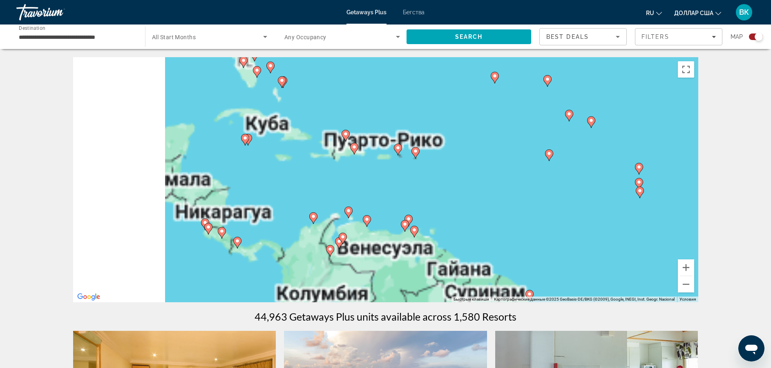
drag, startPoint x: 279, startPoint y: 167, endPoint x: 736, endPoint y: 155, distance: 456.9
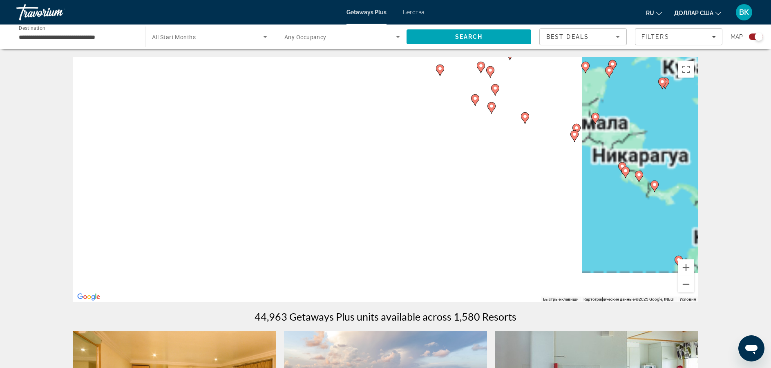
drag, startPoint x: 736, startPoint y: 155, endPoint x: 382, endPoint y: 190, distance: 355.5
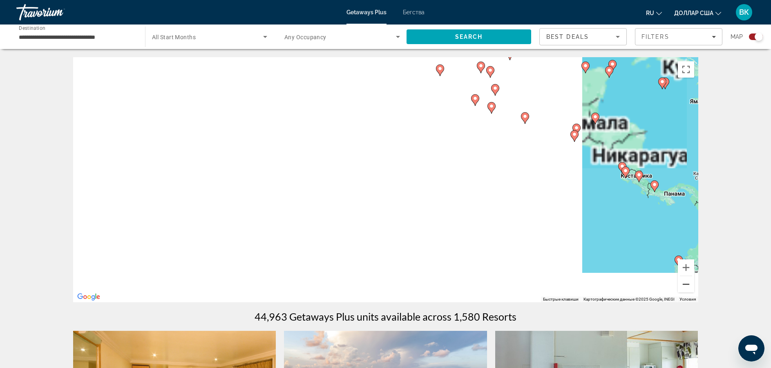
click at [688, 290] on button "Уменьшить" at bounding box center [686, 284] width 16 height 16
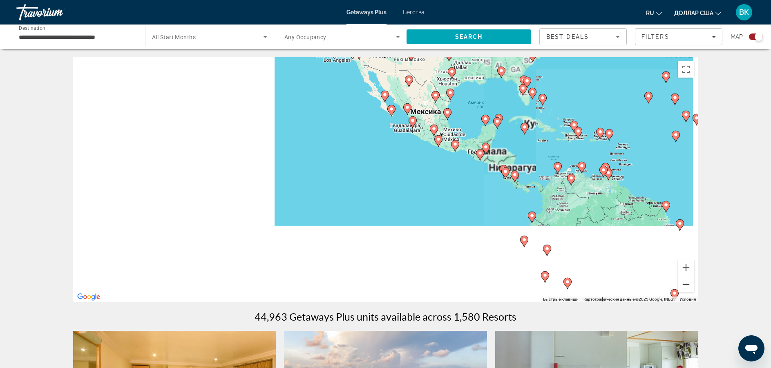
click at [688, 290] on button "Уменьшить" at bounding box center [686, 284] width 16 height 16
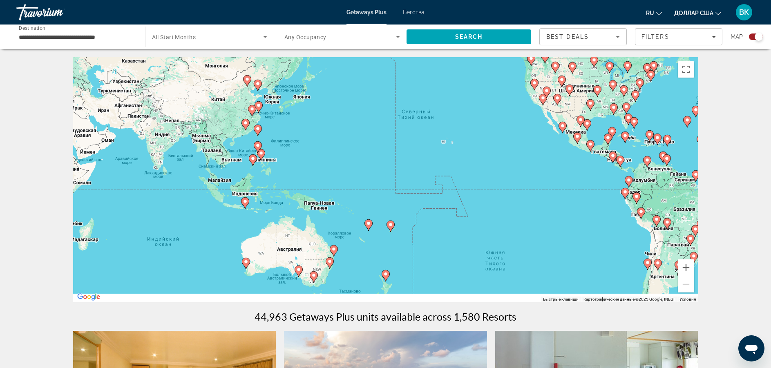
drag, startPoint x: 151, startPoint y: 141, endPoint x: 321, endPoint y: 128, distance: 170.5
click at [321, 128] on div "Чтобы активировать перетаскивание с помощью клавиатуры, нажмите Alt + Ввод. Пос…" at bounding box center [385, 179] width 625 height 245
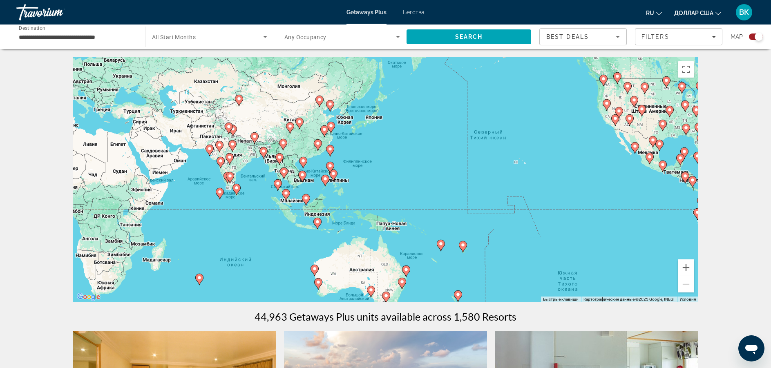
drag, startPoint x: 165, startPoint y: 174, endPoint x: 241, endPoint y: 195, distance: 78.3
click at [241, 195] on div "Чтобы активировать перетаскивание с помощью клавиатуры, нажмите Alt + Ввод. Пос…" at bounding box center [385, 179] width 625 height 245
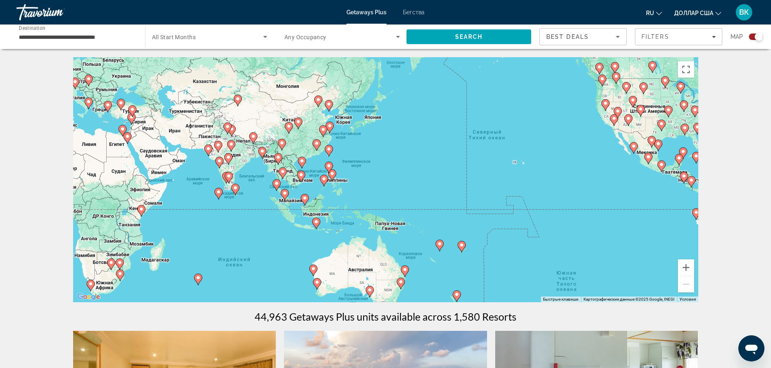
click at [218, 195] on icon "Основное содержание" at bounding box center [217, 193] width 7 height 11
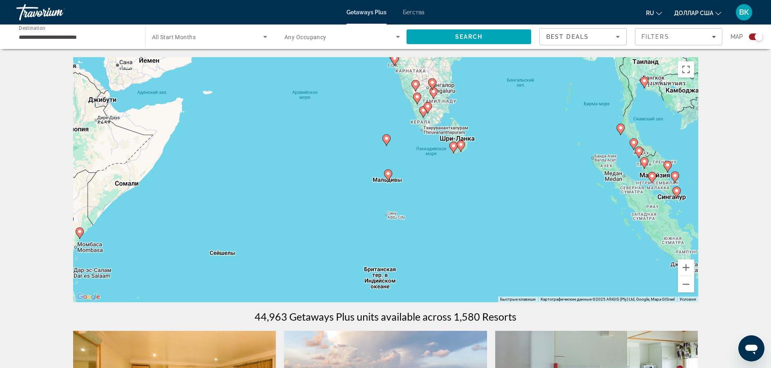
click at [384, 139] on icon "Основное содержание" at bounding box center [385, 140] width 7 height 11
type input "**********"
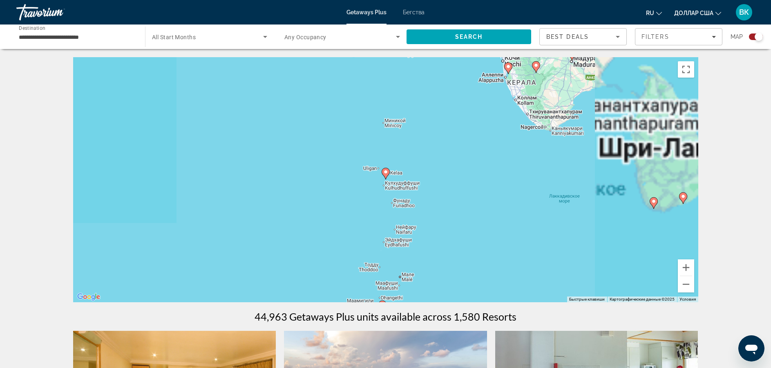
click at [384, 175] on icon "Основное содержание" at bounding box center [385, 173] width 7 height 11
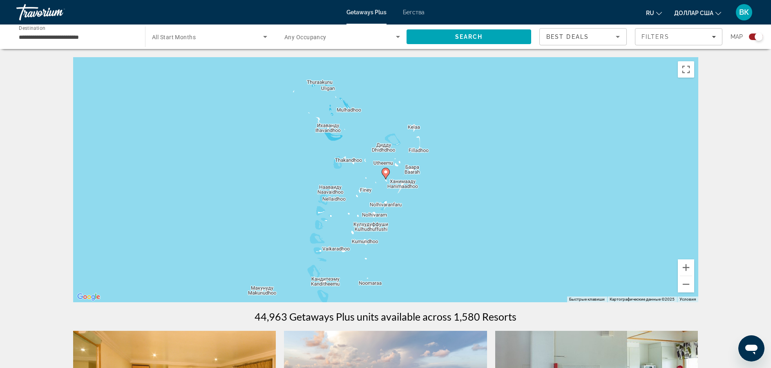
click at [413, 134] on div "Чтобы активировать перетаскивание с помощью клавиатуры, нажмите Alt + Ввод. Пос…" at bounding box center [385, 179] width 625 height 245
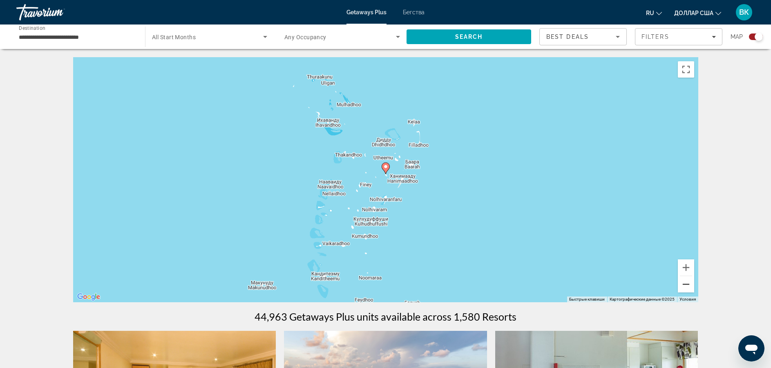
click at [690, 287] on button "Уменьшить" at bounding box center [686, 284] width 16 height 16
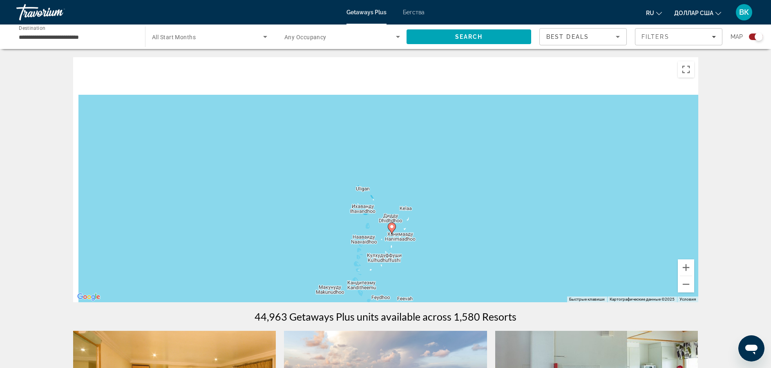
drag, startPoint x: 431, startPoint y: 162, endPoint x: 437, endPoint y: 219, distance: 57.9
click at [437, 219] on div "Чтобы активировать перетаскивание с помощью клавиатуры, нажмите Alt + Ввод. Пос…" at bounding box center [385, 179] width 625 height 245
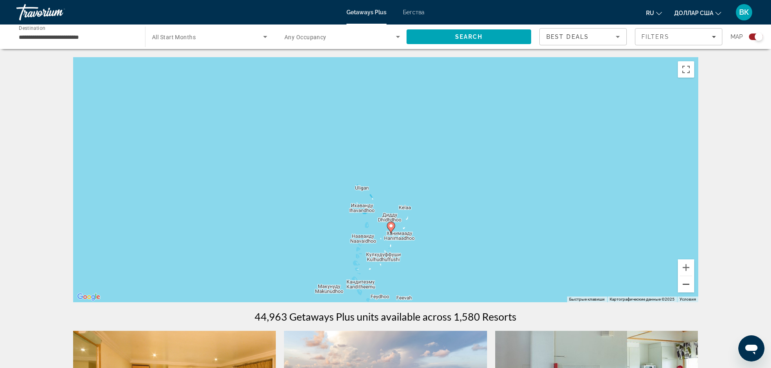
click at [688, 290] on button "Уменьшить" at bounding box center [686, 284] width 16 height 16
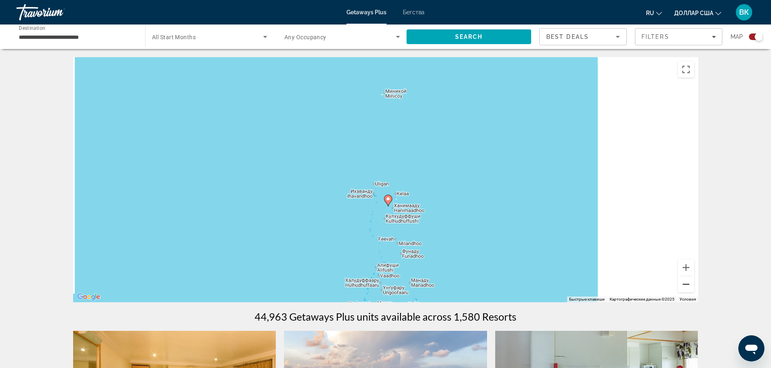
click at [689, 285] on button "Уменьшить" at bounding box center [686, 284] width 16 height 16
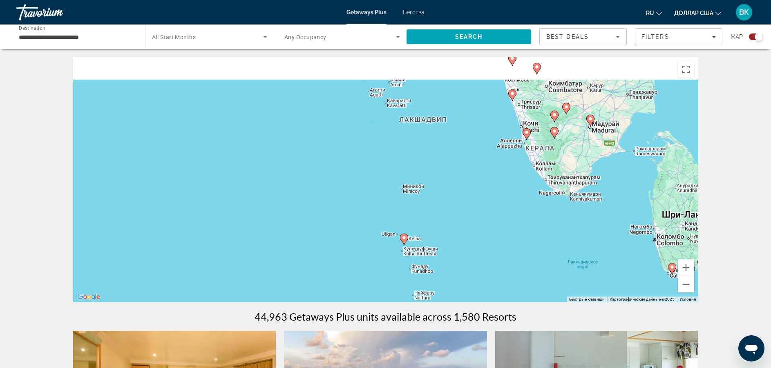
drag, startPoint x: 510, startPoint y: 161, endPoint x: 523, endPoint y: 201, distance: 42.8
click at [523, 201] on div "Чтобы активировать перетаскивание с помощью клавиатуры, нажмите Alt + Ввод. Пос…" at bounding box center [385, 179] width 625 height 245
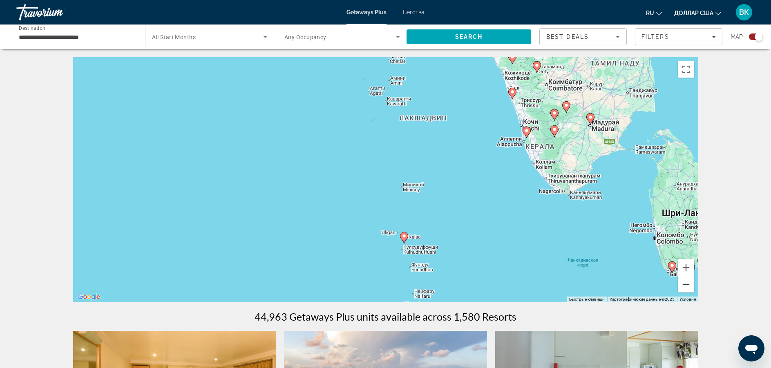
click at [686, 289] on button "Уменьшить" at bounding box center [686, 284] width 16 height 16
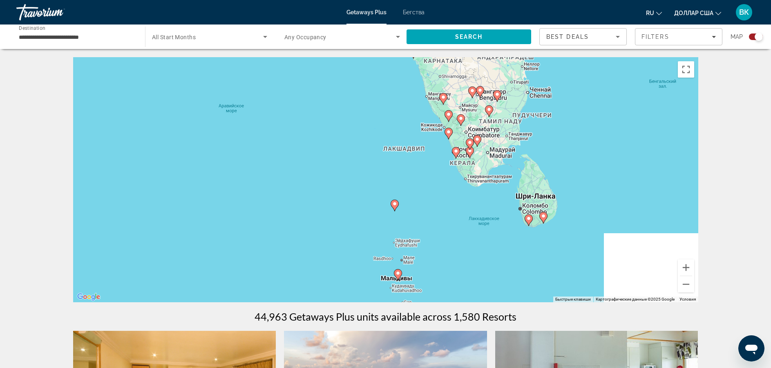
click at [399, 275] on image "Основное содержание" at bounding box center [397, 273] width 5 height 5
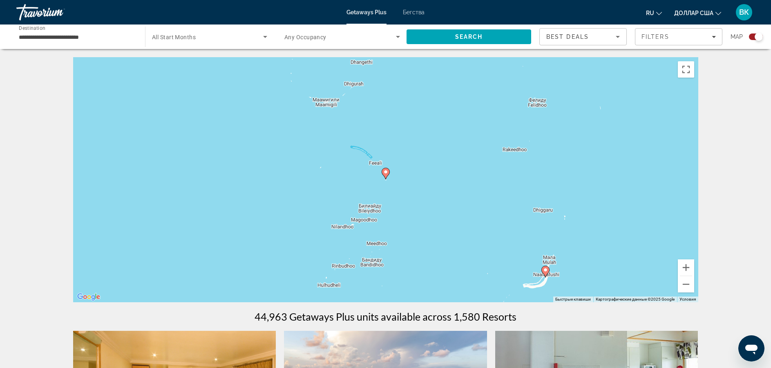
click at [386, 173] on image "Основное содержание" at bounding box center [385, 172] width 5 height 5
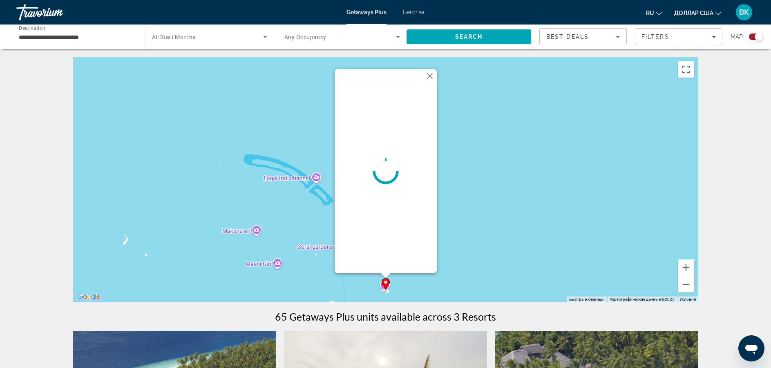
click at [750, 300] on div "← Переместить влево → Переместить вправо ↑ Переместить вверх ↓ Переместить вниз…" at bounding box center [385, 341] width 771 height 568
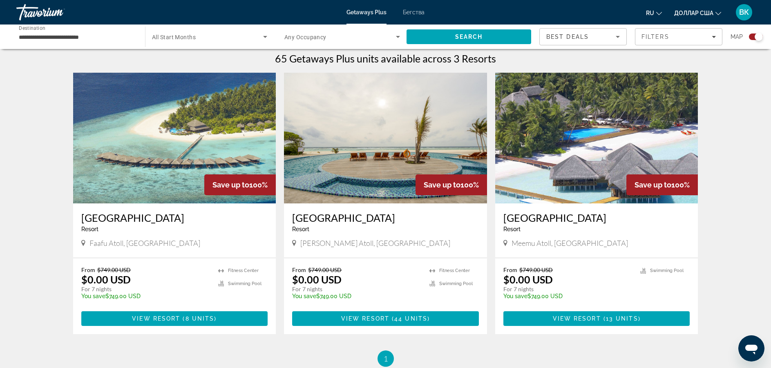
scroll to position [261, 0]
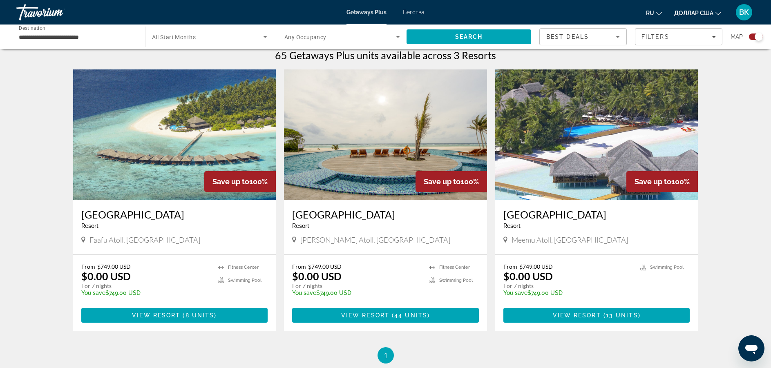
click at [181, 147] on img "Основное содержание" at bounding box center [174, 134] width 203 height 131
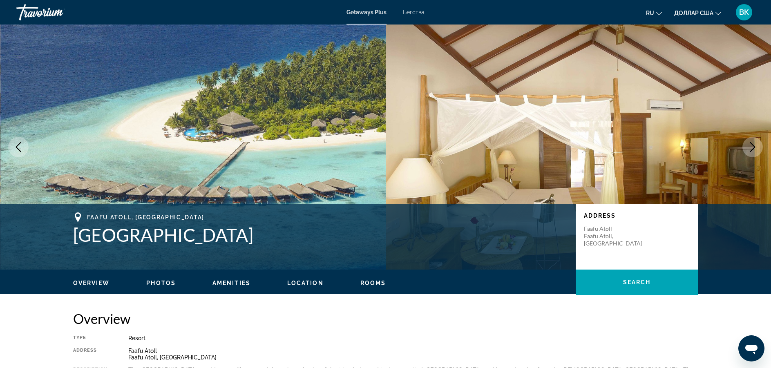
click at [744, 146] on button "Next image" at bounding box center [752, 147] width 20 height 20
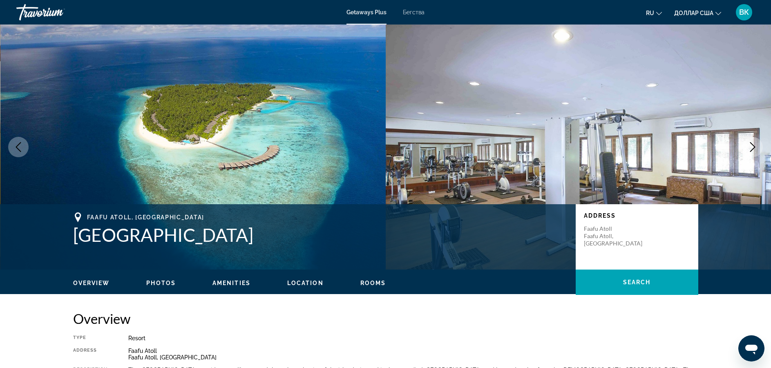
click at [742, 144] on button "Next image" at bounding box center [752, 147] width 20 height 20
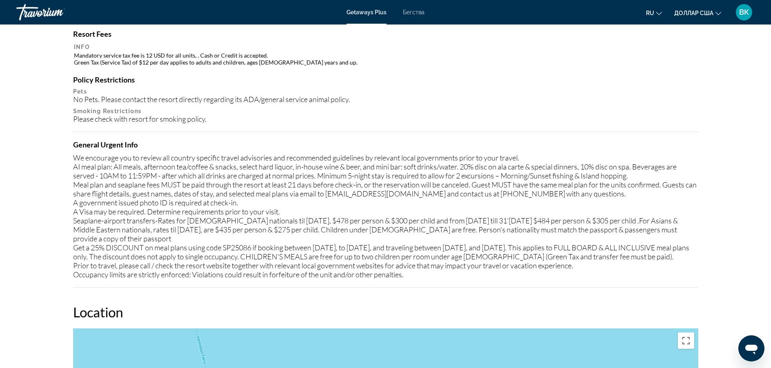
scroll to position [915, 0]
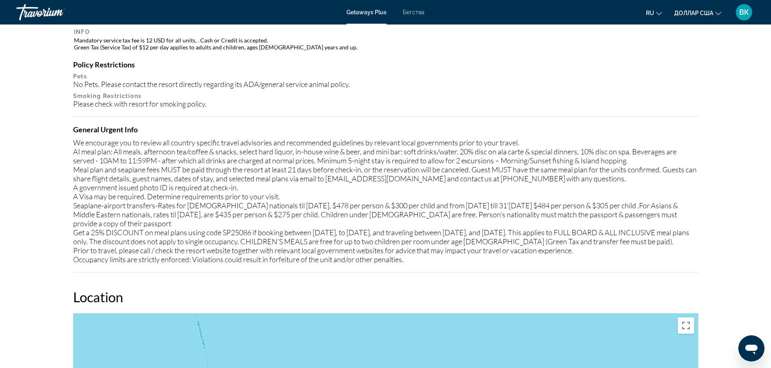
click at [371, 118] on div "Mandatory Fees Info Mandatory meal plan fee is 155.00 USD, per person, per nigh…" at bounding box center [385, 82] width 625 height 382
click at [351, 114] on div "Mandatory Fees Info Mandatory meal plan fee is 155.00 USD, per person, per nigh…" at bounding box center [385, 82] width 625 height 382
click at [564, 102] on div "Mandatory Fees Info Mandatory meal plan fee is 155.00 USD, per person, per nigh…" at bounding box center [385, 82] width 625 height 382
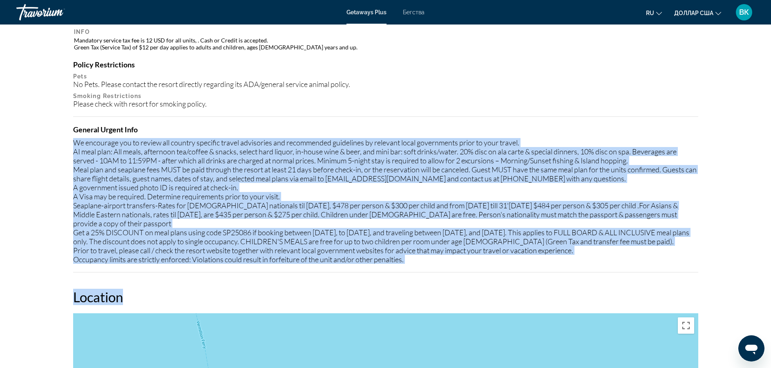
drag, startPoint x: 71, startPoint y: 134, endPoint x: 550, endPoint y: 272, distance: 497.3
click at [550, 272] on div "Overview Type Resort All-Inclusive No All-Inclusive Address [GEOGRAPHIC_DATA], …" at bounding box center [385, 330] width 633 height 1870
click at [319, 183] on div "We encourage you to review all country specific travel advisories and recommend…" at bounding box center [385, 201] width 625 height 126
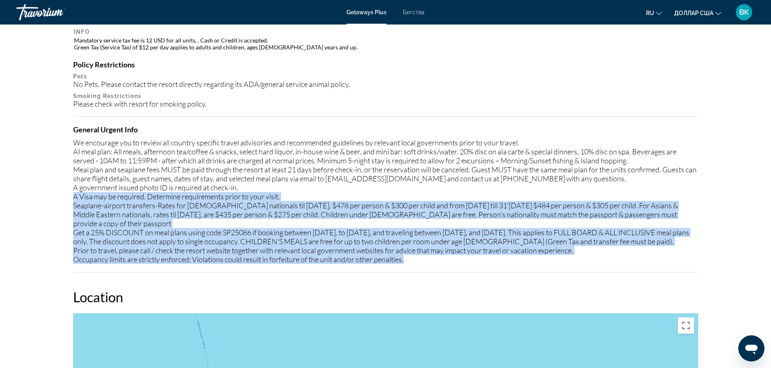
drag, startPoint x: 76, startPoint y: 189, endPoint x: 420, endPoint y: 250, distance: 348.9
click at [420, 250] on div "Mandatory Fees Info Mandatory meal plan fee is 155.00 USD, per person, per nigh…" at bounding box center [385, 82] width 625 height 382
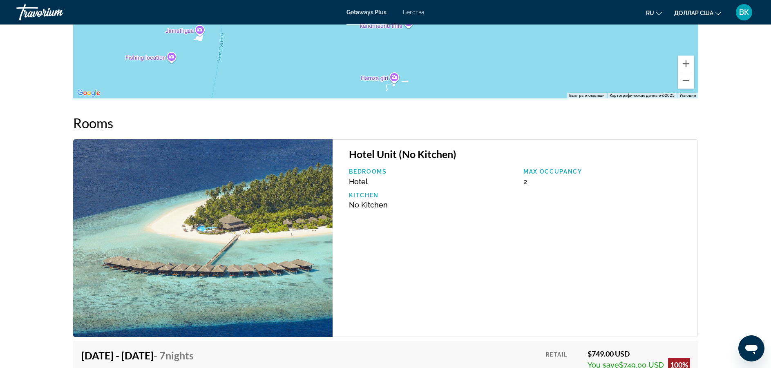
scroll to position [1374, 0]
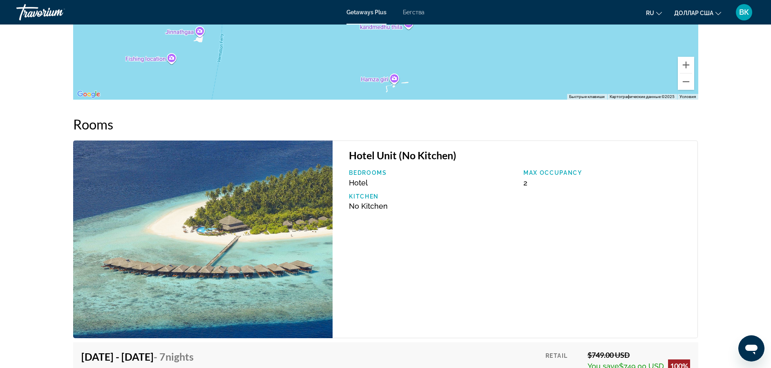
click at [418, 15] on font "Бегства" at bounding box center [414, 12] width 22 height 7
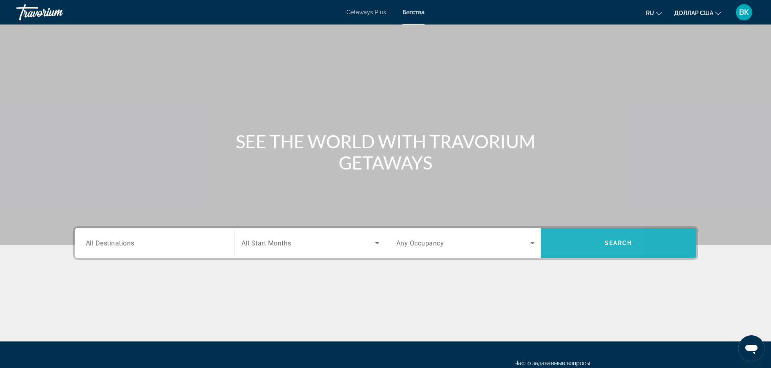
click at [567, 237] on span "Search" at bounding box center [618, 243] width 155 height 20
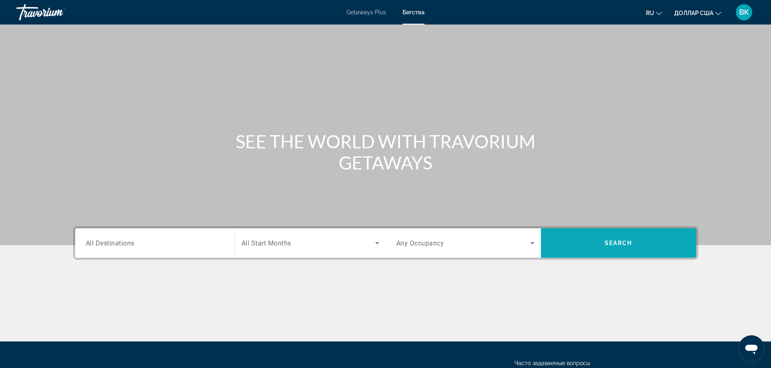
click at [596, 245] on span "Search" at bounding box center [618, 243] width 155 height 20
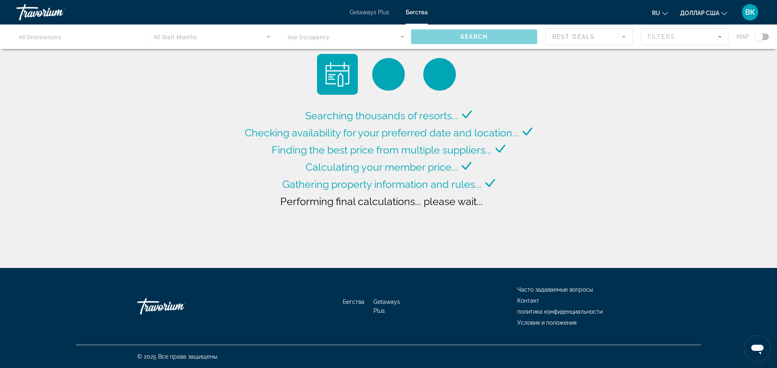
click at [630, 235] on div "Searching thousands of resorts... Checking availability for your preferred date…" at bounding box center [388, 136] width 777 height 272
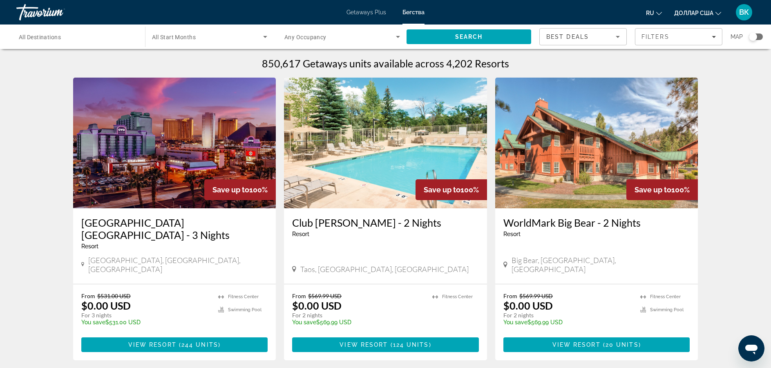
click at [345, 42] on div "Search widget" at bounding box center [342, 36] width 116 height 23
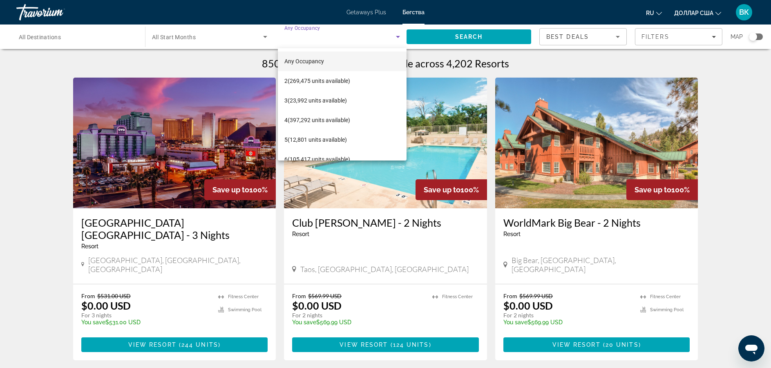
click at [444, 40] on div at bounding box center [385, 184] width 771 height 368
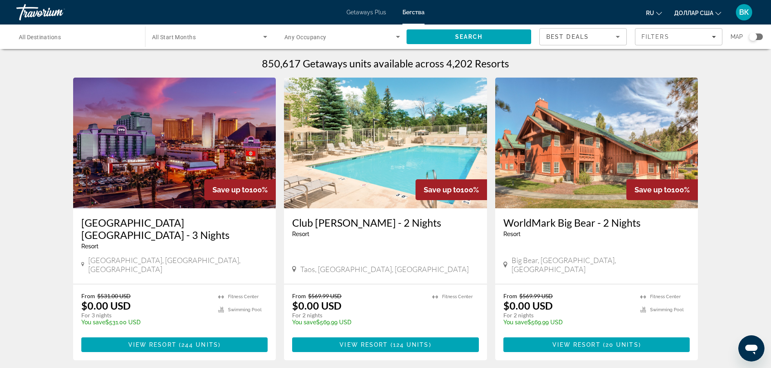
click at [184, 29] on div "Search widget" at bounding box center [209, 36] width 115 height 23
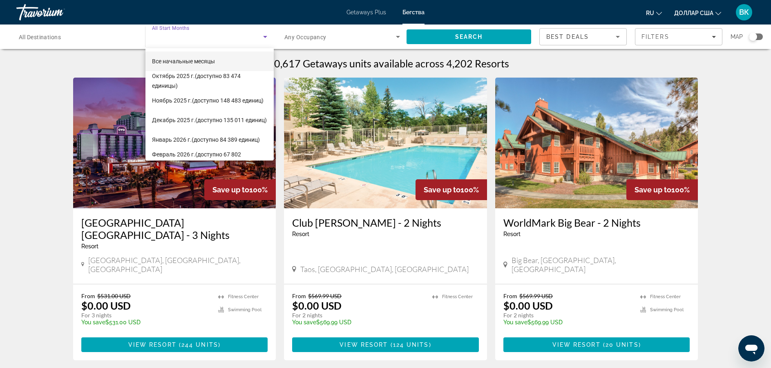
click at [96, 36] on div at bounding box center [385, 184] width 771 height 368
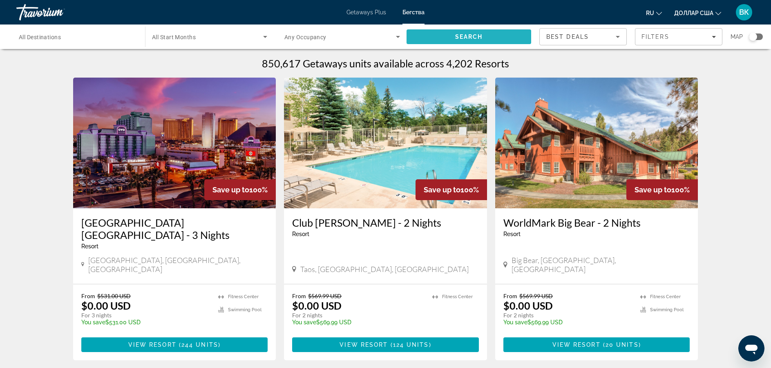
click at [489, 36] on span "Search" at bounding box center [469, 37] width 125 height 20
click at [756, 38] on div "Search widget" at bounding box center [753, 37] width 8 height 8
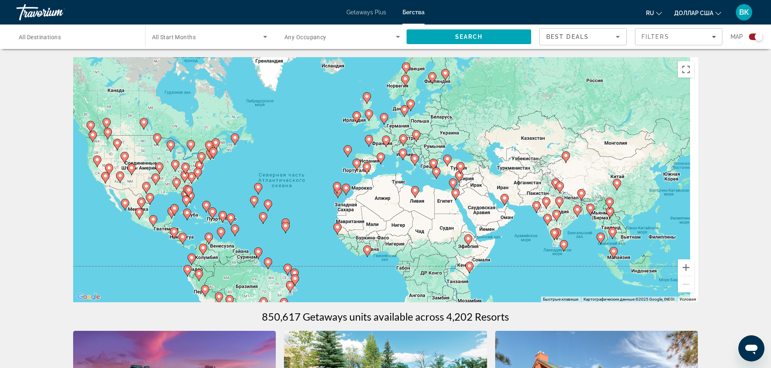
drag, startPoint x: 500, startPoint y: 159, endPoint x: 416, endPoint y: 175, distance: 85.3
click at [416, 175] on div "Чтобы активировать перетаскивание с помощью клавиатуры, нажмите Alt + Ввод. Пос…" at bounding box center [385, 179] width 625 height 245
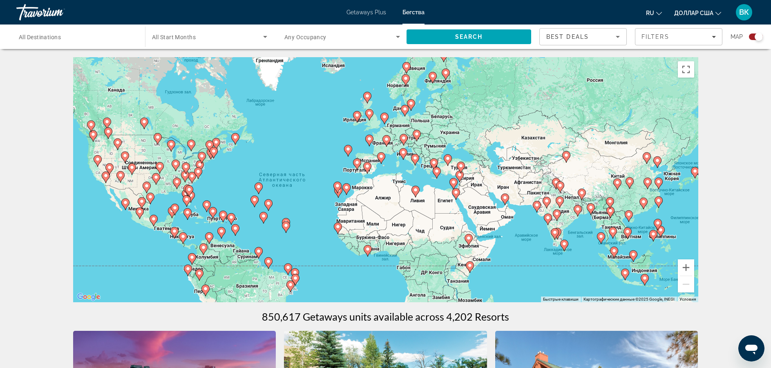
click at [417, 165] on gmp-advanced-marker "Основное содержание" at bounding box center [415, 160] width 8 height 12
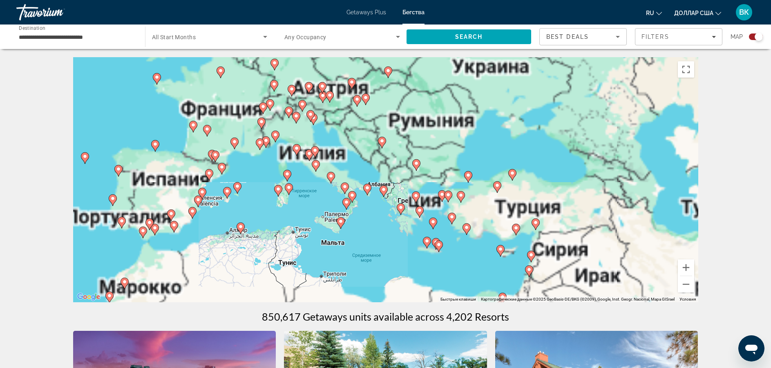
drag, startPoint x: 298, startPoint y: 189, endPoint x: 278, endPoint y: 205, distance: 25.5
click at [278, 205] on div "Для навигации используйте клавиши со стрелками. Чтобы активировать перетаскиван…" at bounding box center [385, 179] width 625 height 245
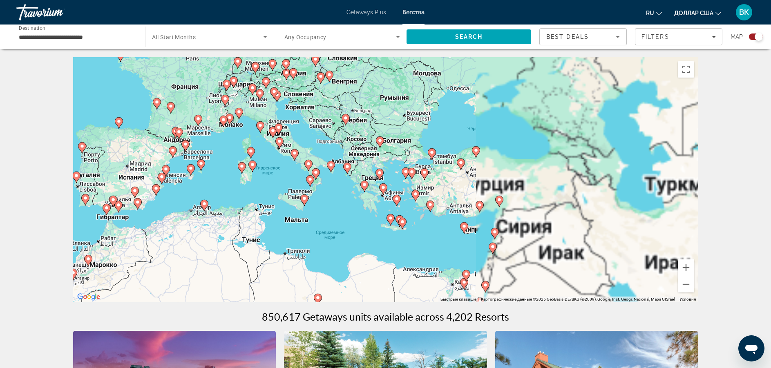
drag, startPoint x: 393, startPoint y: 217, endPoint x: 325, endPoint y: 180, distance: 77.3
click at [325, 180] on div "Для навигации используйте клавиши со стрелками. Чтобы активировать перетаскиван…" at bounding box center [385, 179] width 625 height 245
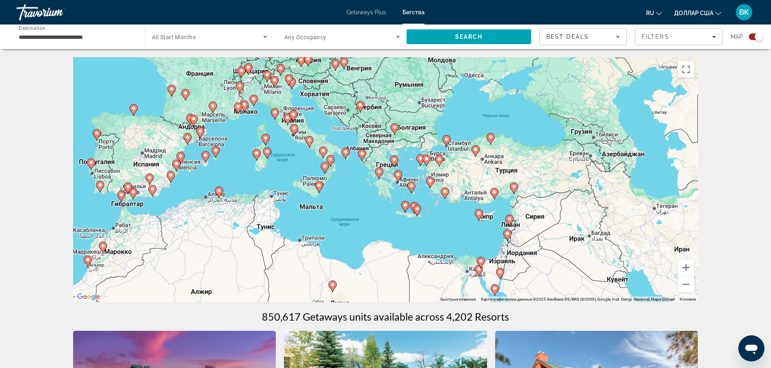
drag, startPoint x: 287, startPoint y: 203, endPoint x: 313, endPoint y: 109, distance: 97.0
click at [313, 109] on div "Для навигации используйте клавиши со стрелками. Чтобы активировать перетаскиван…" at bounding box center [385, 179] width 625 height 245
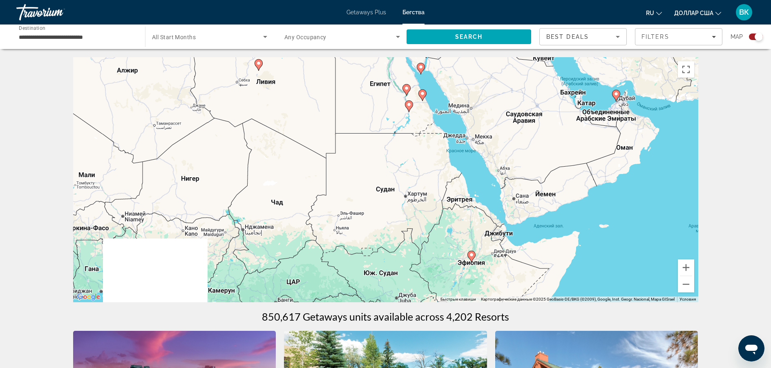
drag, startPoint x: 431, startPoint y: 135, endPoint x: 287, endPoint y: 40, distance: 173.1
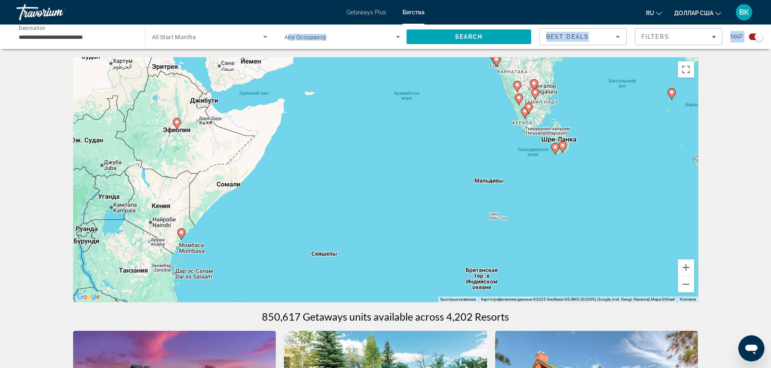
drag, startPoint x: 569, startPoint y: 194, endPoint x: 442, endPoint y: 180, distance: 127.9
click at [442, 180] on div "Для навигации используйте клавиши со стрелками. Чтобы активировать перетаскиван…" at bounding box center [385, 179] width 625 height 245
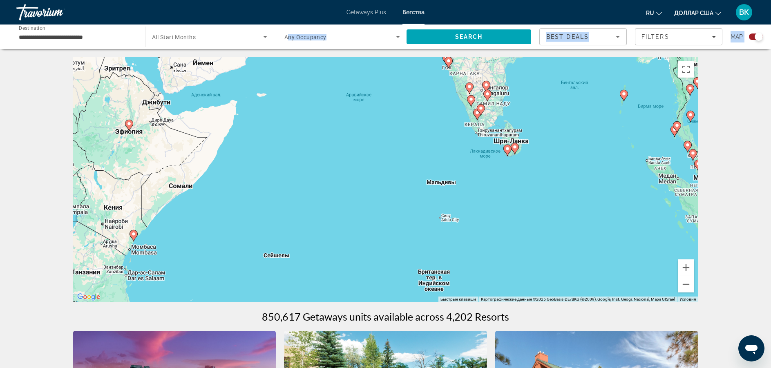
click at [507, 150] on image "Основное содержание" at bounding box center [507, 148] width 5 height 5
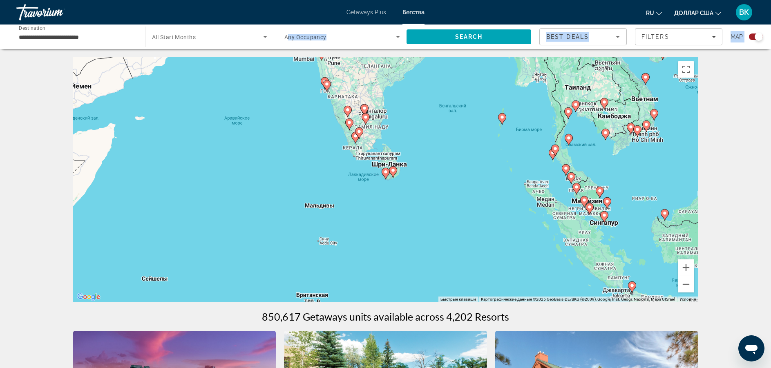
click at [385, 173] on image "Основное содержание" at bounding box center [385, 172] width 5 height 5
type input "**********"
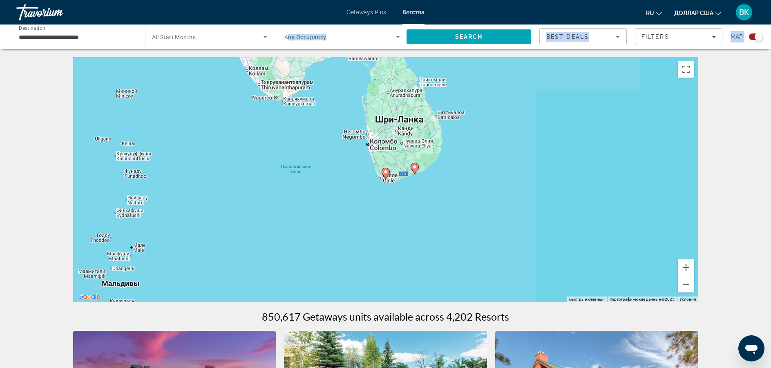
click at [383, 172] on icon "Основное содержание" at bounding box center [385, 173] width 7 height 11
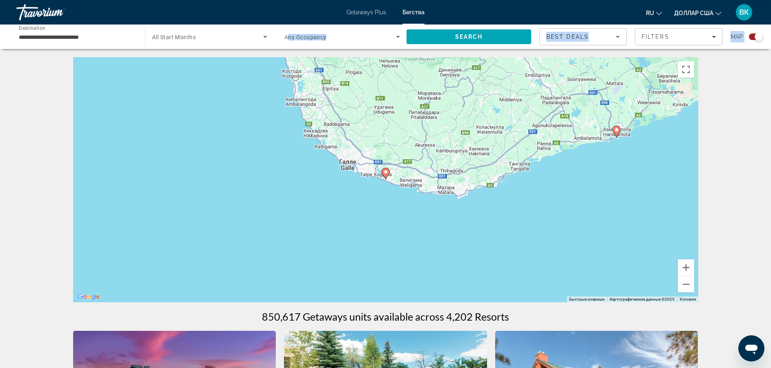
click at [384, 172] on image "Основное содержание" at bounding box center [385, 172] width 5 height 5
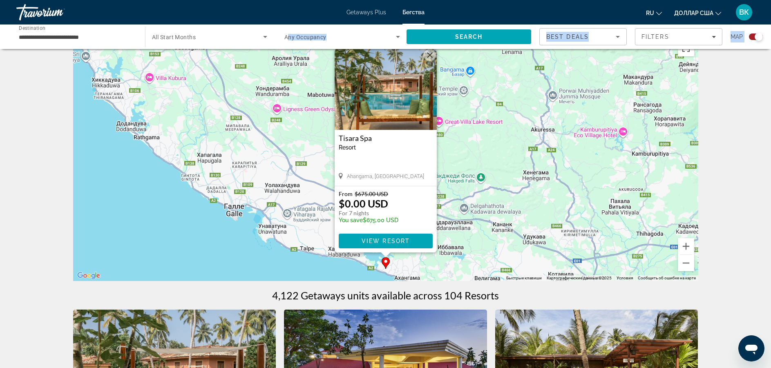
scroll to position [16, 0]
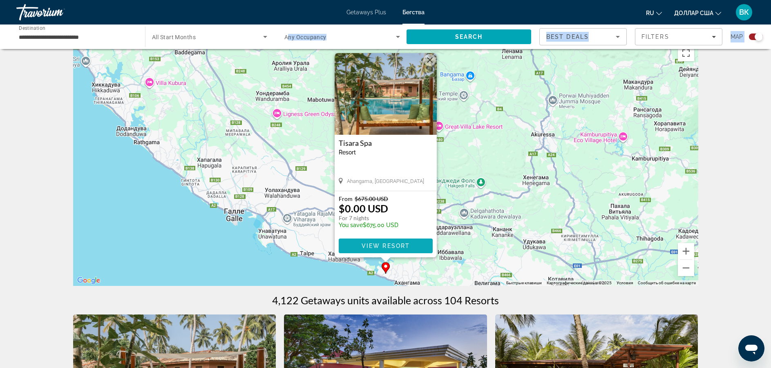
click at [371, 246] on span "View Resort" at bounding box center [385, 246] width 48 height 7
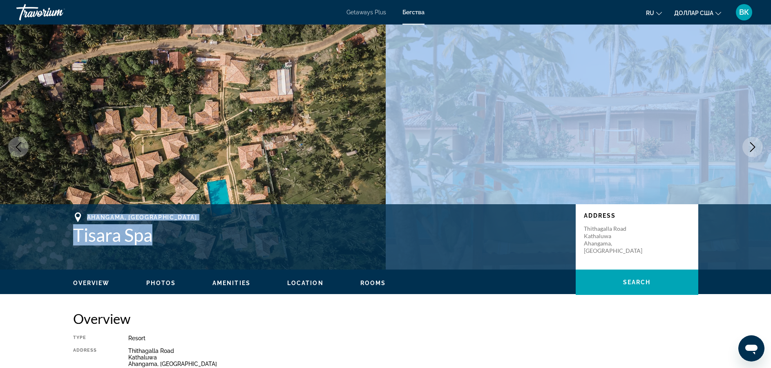
drag, startPoint x: 371, startPoint y: 246, endPoint x: 645, endPoint y: 200, distance: 277.5
click at [645, 200] on div "prev next [GEOGRAPHIC_DATA], [GEOGRAPHIC_DATA] Tisara Spa Address [GEOGRAPHIC_D…" at bounding box center [385, 147] width 771 height 245
click at [753, 146] on icon "Next image" at bounding box center [753, 147] width 10 height 10
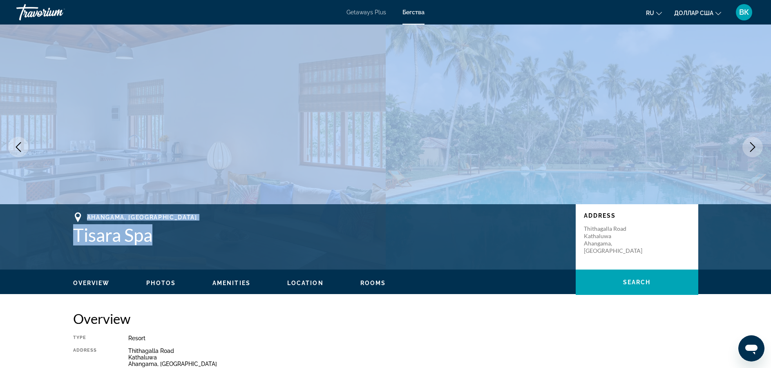
click at [755, 141] on button "Next image" at bounding box center [752, 147] width 20 height 20
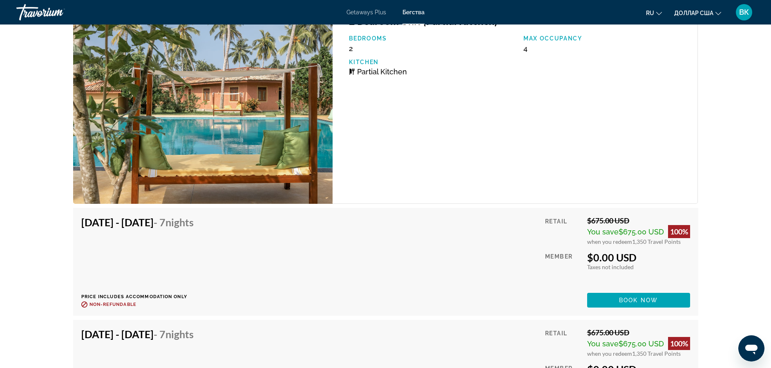
scroll to position [1324, 0]
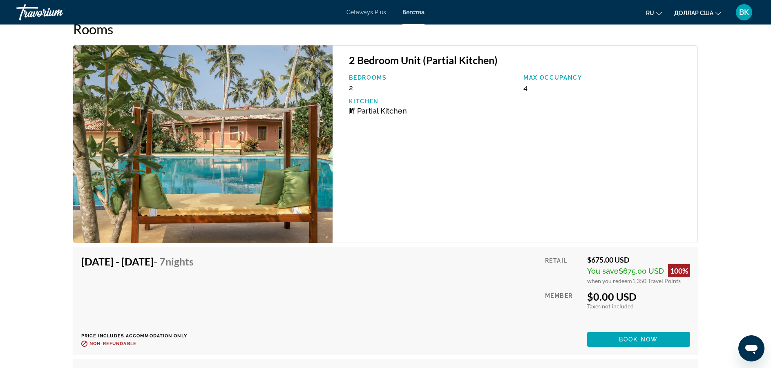
click at [365, 15] on font "Getaways Plus" at bounding box center [366, 12] width 40 height 7
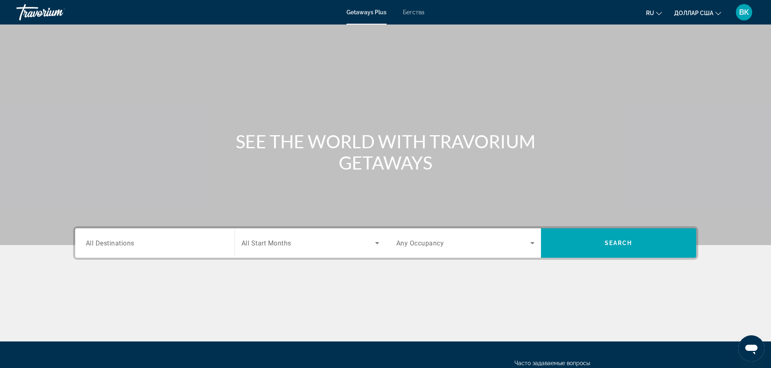
click at [158, 243] on input "Destination All Destinations" at bounding box center [155, 244] width 138 height 10
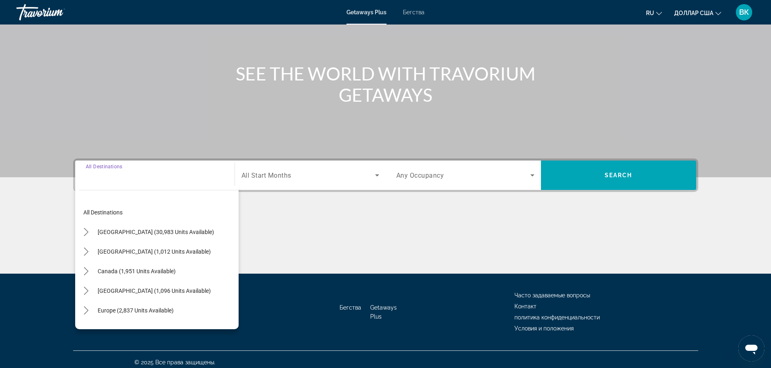
scroll to position [74, 0]
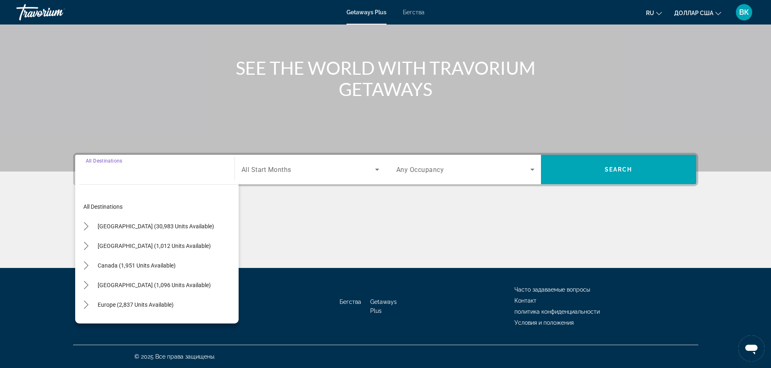
click at [242, 136] on div "Основное содержание" at bounding box center [385, 48] width 771 height 245
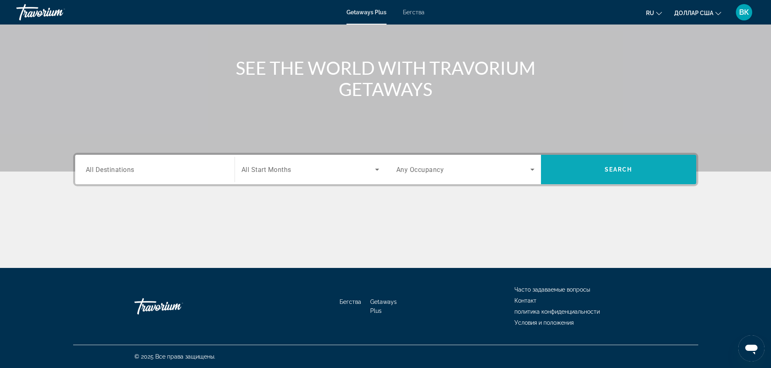
click at [572, 169] on span "Search" at bounding box center [618, 170] width 155 height 20
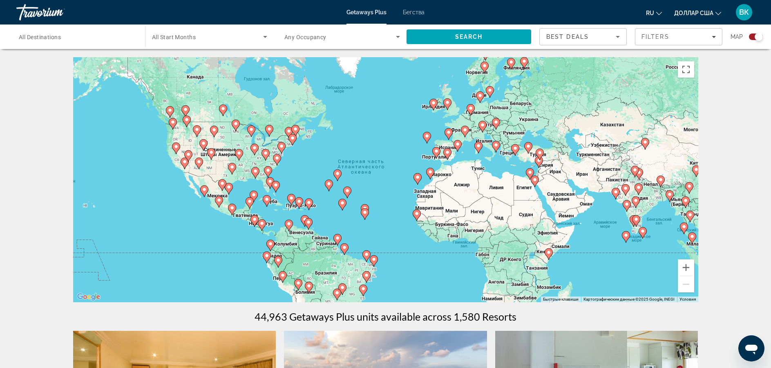
click at [494, 156] on div "Чтобы активировать перетаскивание с помощью клавиатуры, нажмите Alt + Ввод. Пос…" at bounding box center [385, 179] width 625 height 245
click at [476, 149] on icon "Основное содержание" at bounding box center [478, 147] width 8 height 11
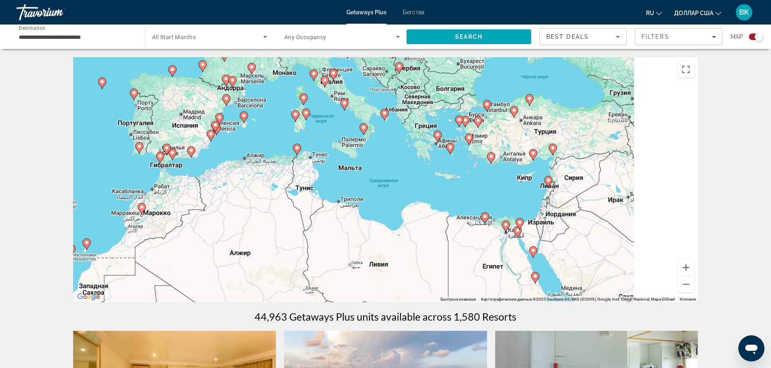
drag, startPoint x: 493, startPoint y: 191, endPoint x: 298, endPoint y: 86, distance: 221.7
click at [301, 86] on div "Чтобы активировать перетаскивание с помощью клавиатуры, нажмите Alt + Ввод. Пос…" at bounding box center [385, 179] width 625 height 245
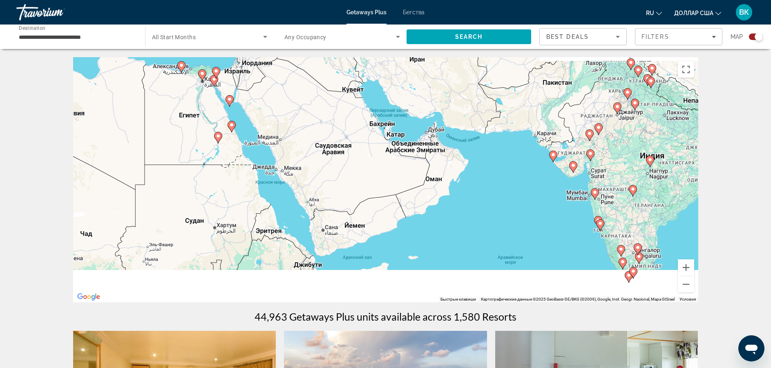
drag, startPoint x: 430, startPoint y: 174, endPoint x: 270, endPoint y: 59, distance: 197.0
click at [270, 59] on div "Чтобы активировать перетаскивание с помощью клавиатуры, нажмите Alt + Ввод. Пос…" at bounding box center [385, 179] width 625 height 245
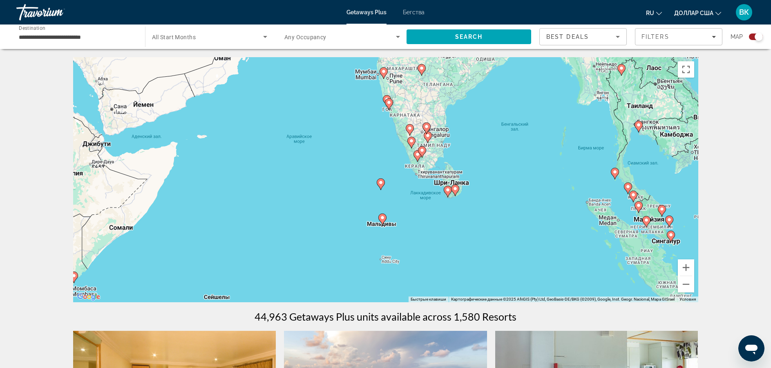
drag, startPoint x: 398, startPoint y: 192, endPoint x: 324, endPoint y: 150, distance: 85.3
click at [324, 150] on div "Чтобы активировать перетаскивание с помощью клавиатуры, нажмите Alt + Ввод. Пос…" at bounding box center [385, 179] width 625 height 245
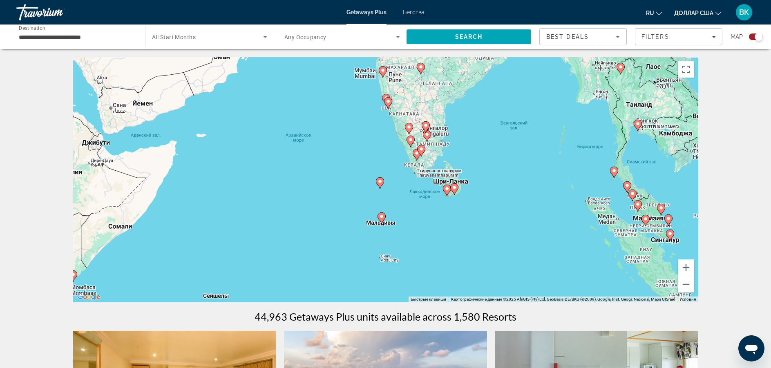
click at [382, 218] on image "Основное содержание" at bounding box center [381, 216] width 5 height 5
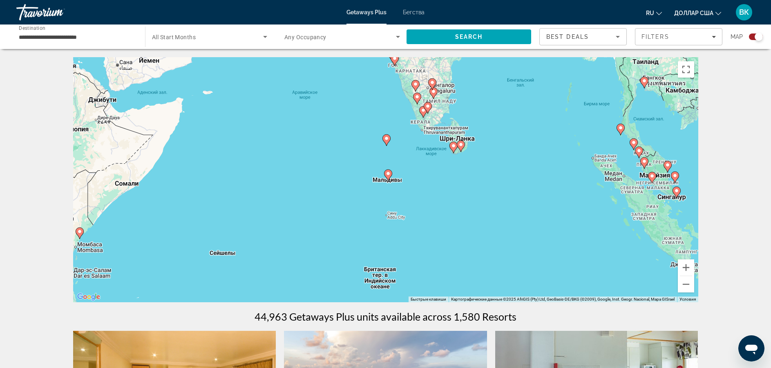
click at [388, 174] on image "Основное содержание" at bounding box center [388, 173] width 5 height 5
type input "**********"
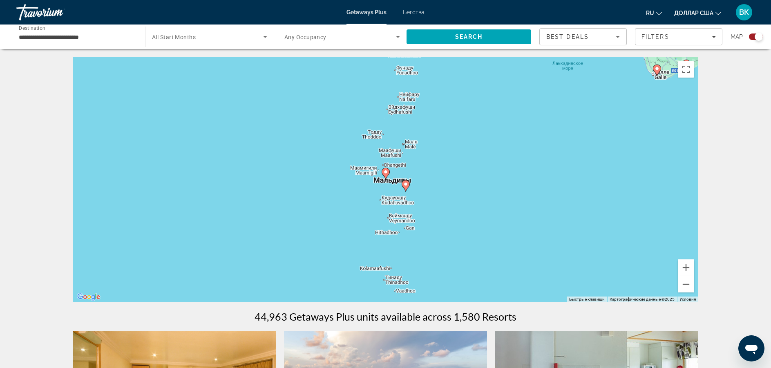
click at [406, 187] on icon "Основное содержание" at bounding box center [405, 186] width 7 height 11
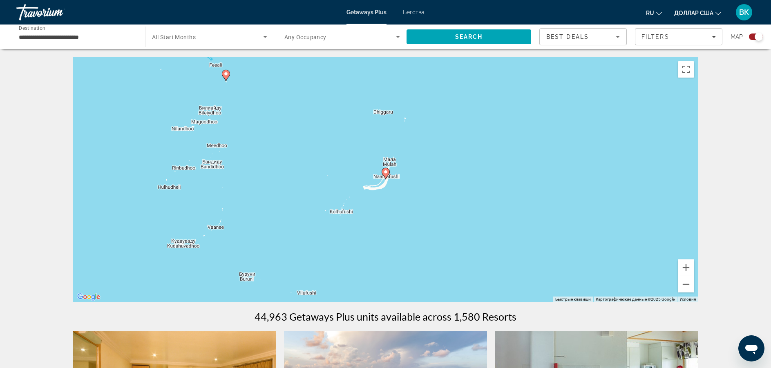
click at [226, 73] on image "Основное содержание" at bounding box center [225, 73] width 5 height 5
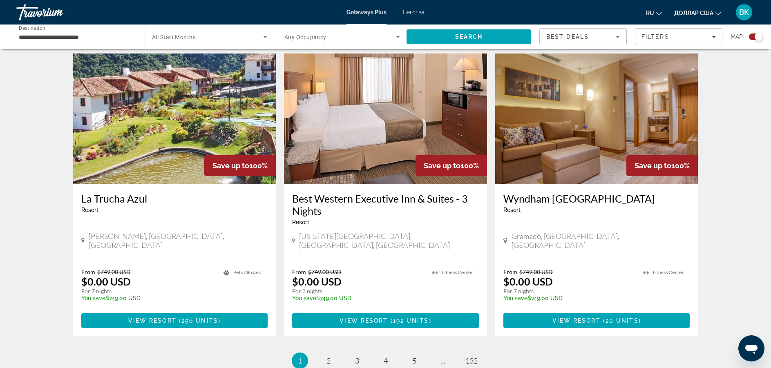
scroll to position [1128, 0]
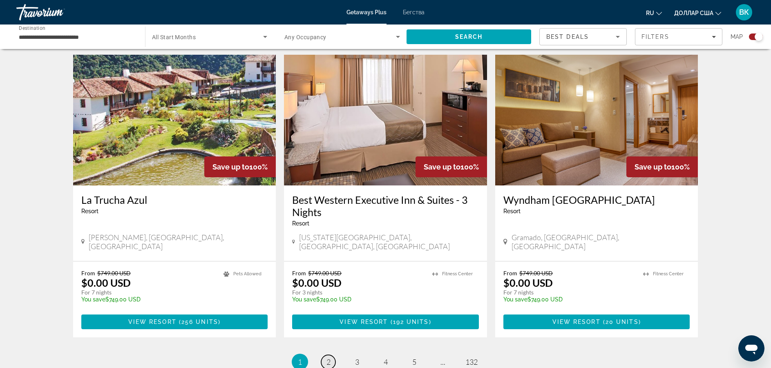
click at [326, 357] on span "2" at bounding box center [328, 361] width 4 height 9
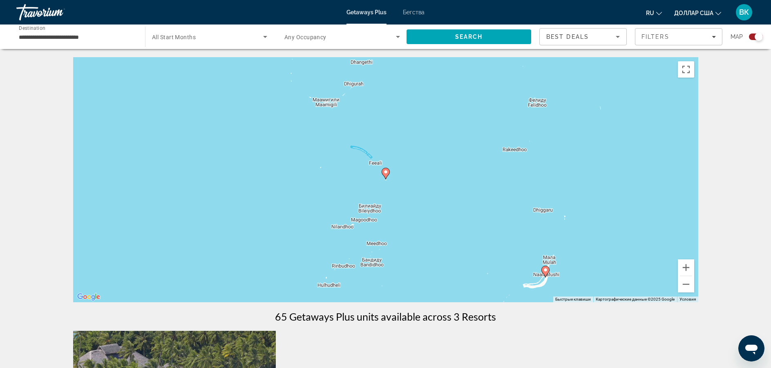
click at [386, 172] on image "Основное содержание" at bounding box center [385, 172] width 5 height 5
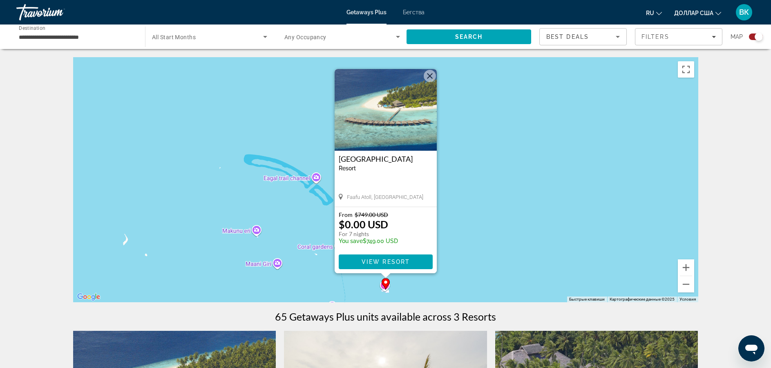
click at [750, 313] on div "← Переместить влево → Переместить вправо ↑ Переместить вверх ↓ Переместить вниз…" at bounding box center [385, 341] width 771 height 568
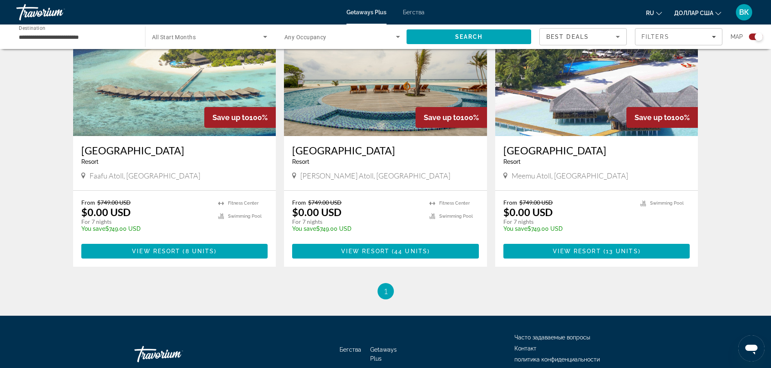
scroll to position [327, 0]
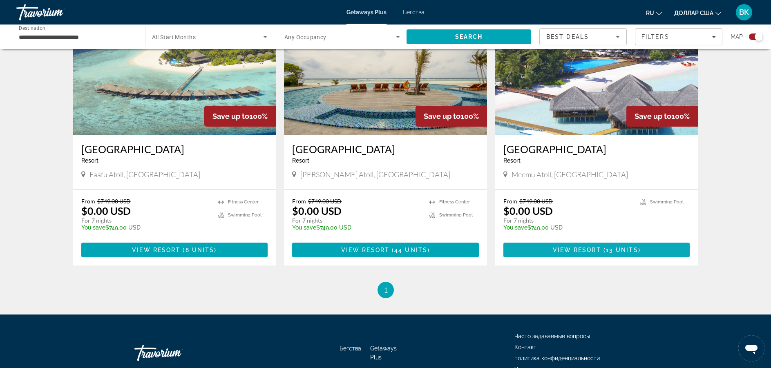
click at [524, 251] on span "Основное содержание" at bounding box center [596, 250] width 187 height 20
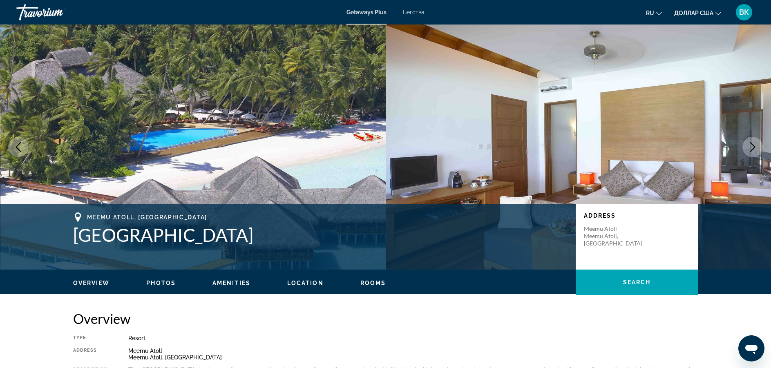
click at [753, 149] on icon "Next image" at bounding box center [752, 147] width 5 height 10
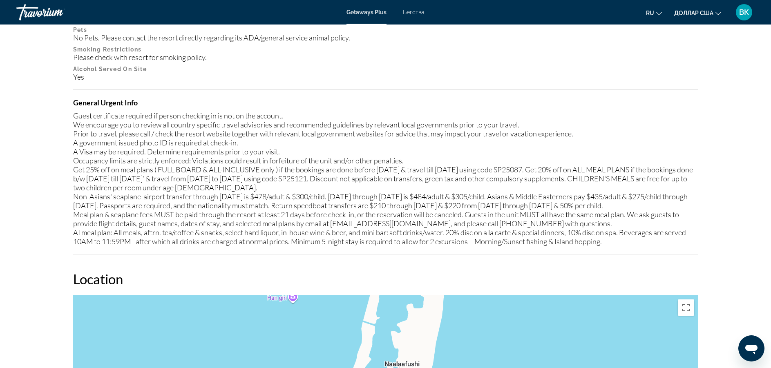
scroll to position [964, 0]
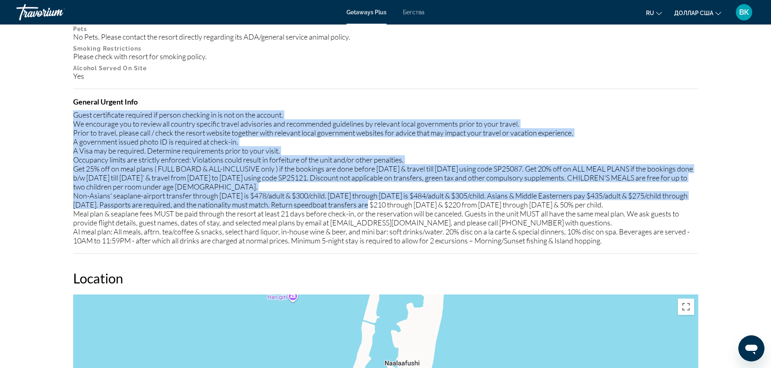
drag, startPoint x: 74, startPoint y: 112, endPoint x: 416, endPoint y: 207, distance: 354.4
click at [416, 207] on div "Guest certificate required if person checking in is not on the account. We enco…" at bounding box center [385, 177] width 625 height 135
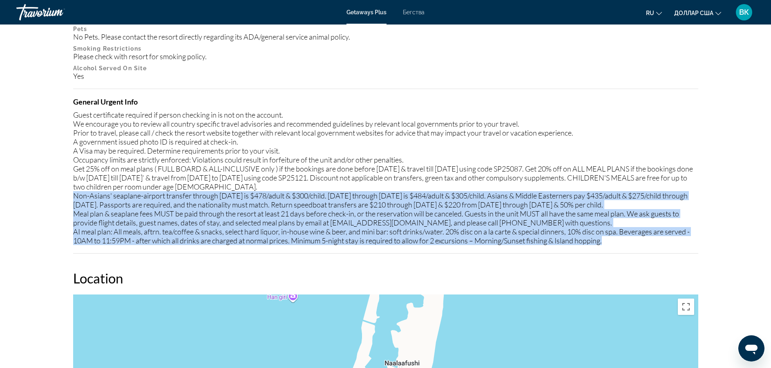
drag, startPoint x: 436, startPoint y: 213, endPoint x: 519, endPoint y: 261, distance: 95.9
click at [519, 254] on div "Mandatory Fees Info Mandatory meal plan fee is 155.00 USD, per person, per nigh…" at bounding box center [385, 39] width 625 height 430
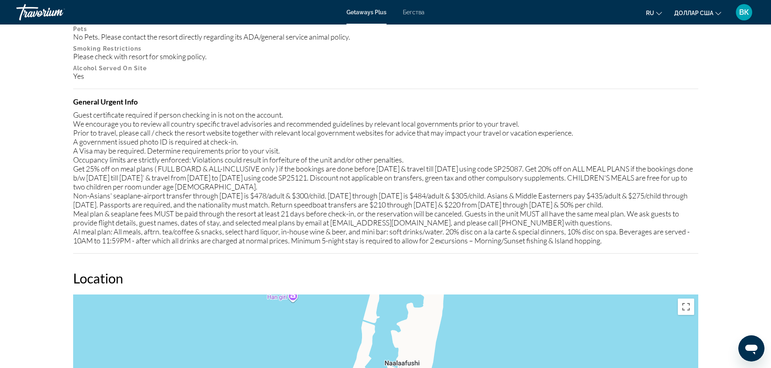
click at [217, 89] on div "Mandatory Fees Info Mandatory meal plan fee is 155.00 USD, per person, per nigh…" at bounding box center [385, 39] width 625 height 430
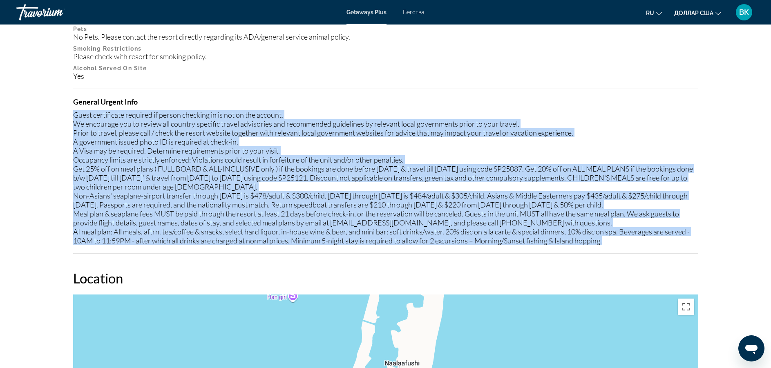
drag, startPoint x: 73, startPoint y: 111, endPoint x: 612, endPoint y: 250, distance: 556.6
click at [612, 245] on div "Guest certificate required if person checking in is not on the account. We enco…" at bounding box center [385, 177] width 625 height 135
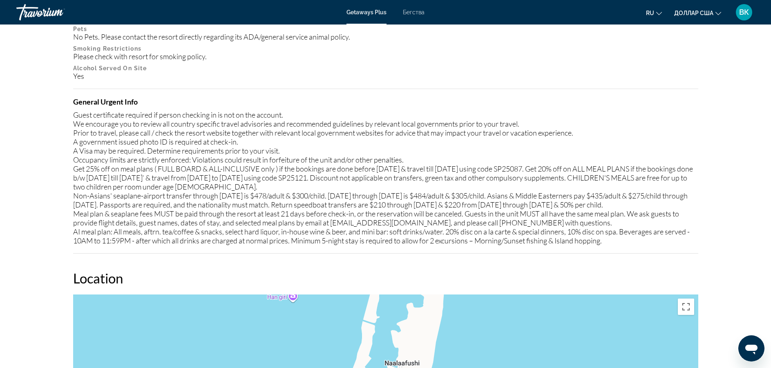
click at [352, 92] on div "Mandatory Fees Info Mandatory meal plan fee is 155.00 USD, per person, per nigh…" at bounding box center [385, 39] width 625 height 430
